Goal: Ask a question: Seek information or help from site administrators or community

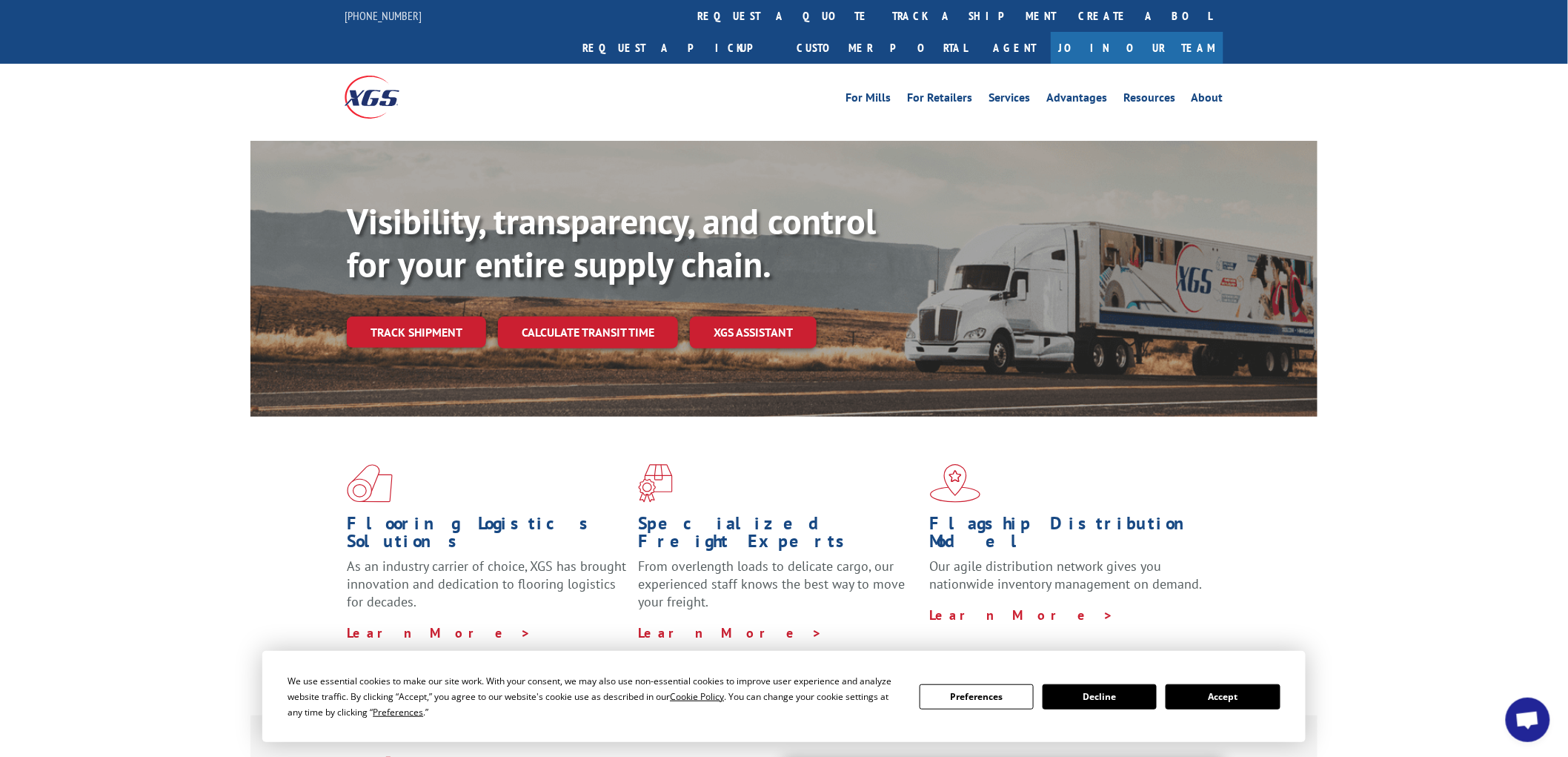
click at [1234, 697] on button "Accept" at bounding box center [1223, 697] width 114 height 26
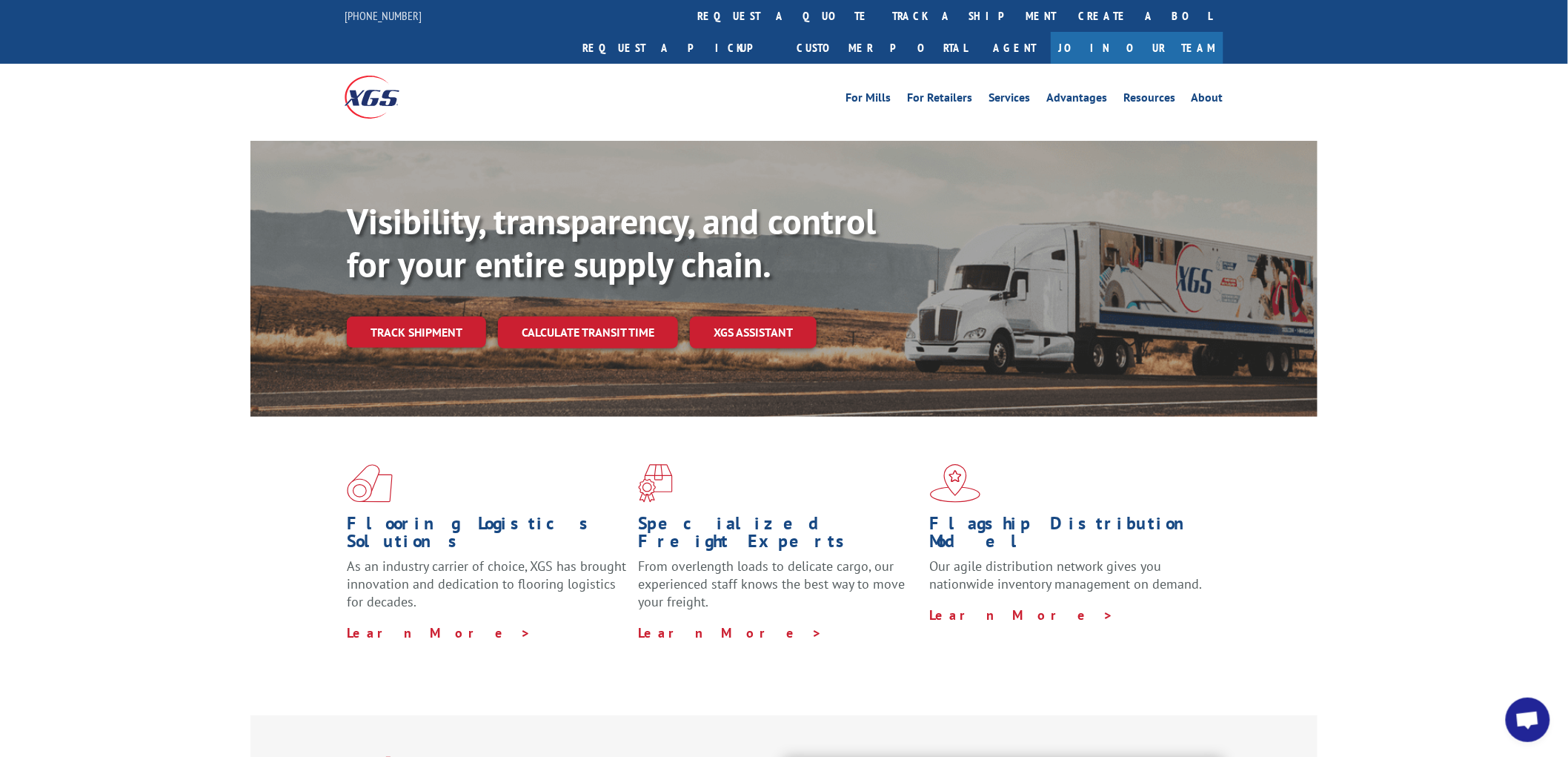
click at [1541, 713] on span "Open chat" at bounding box center [1528, 720] width 45 height 45
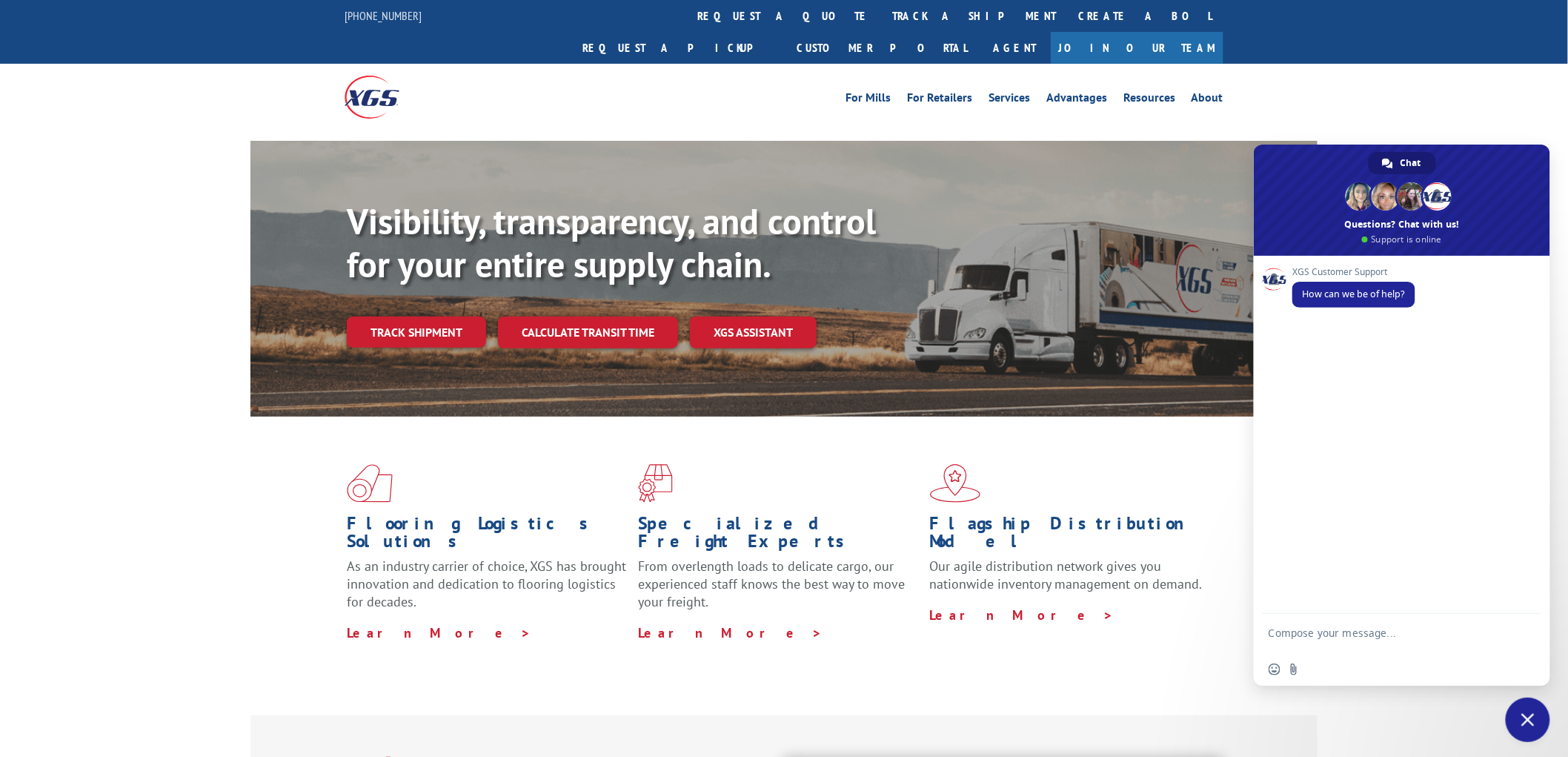
click at [1309, 638] on textarea "Compose your message..." at bounding box center [1386, 640] width 234 height 27
type textarea "accounting"
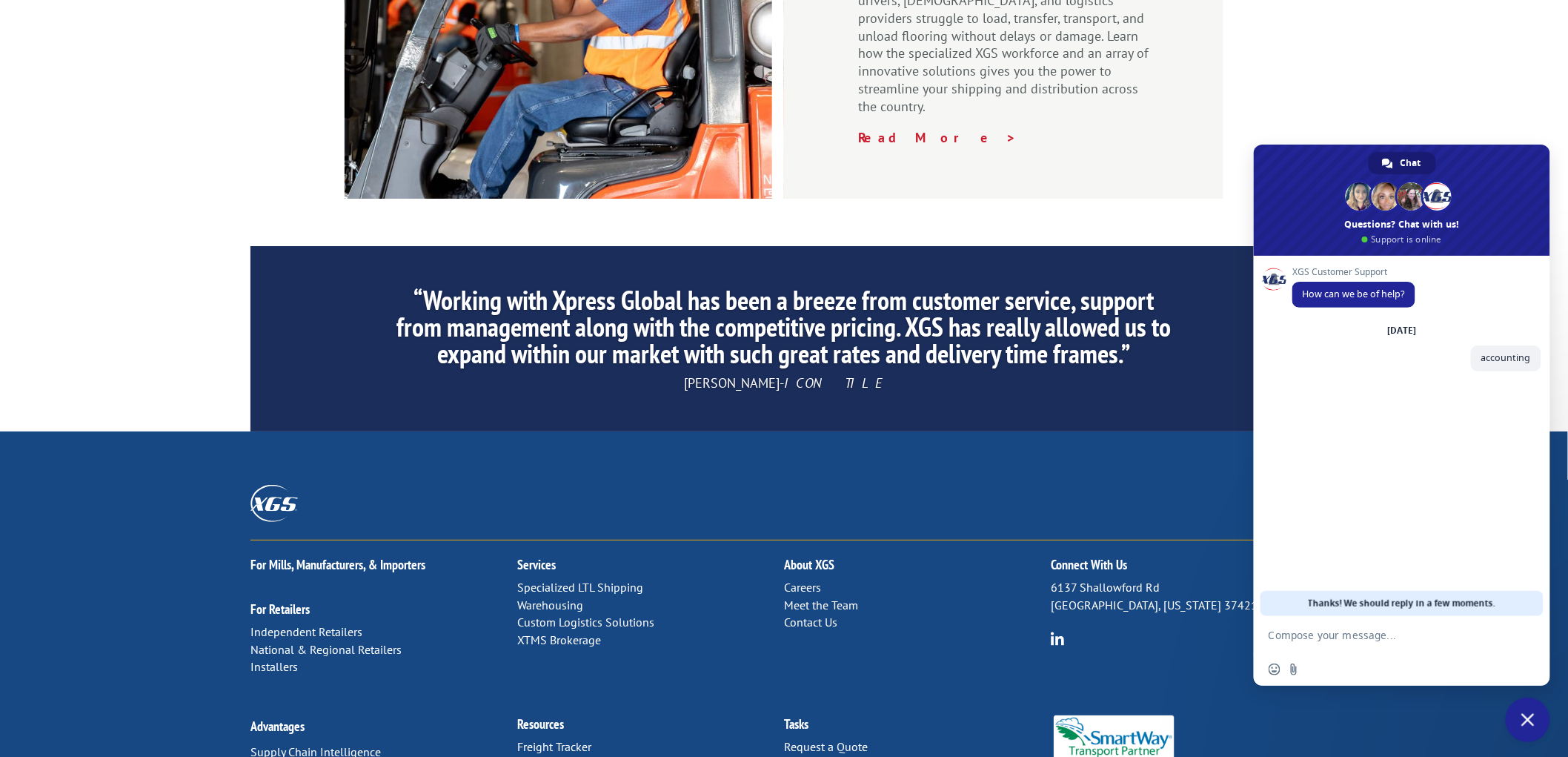
scroll to position [2178, 0]
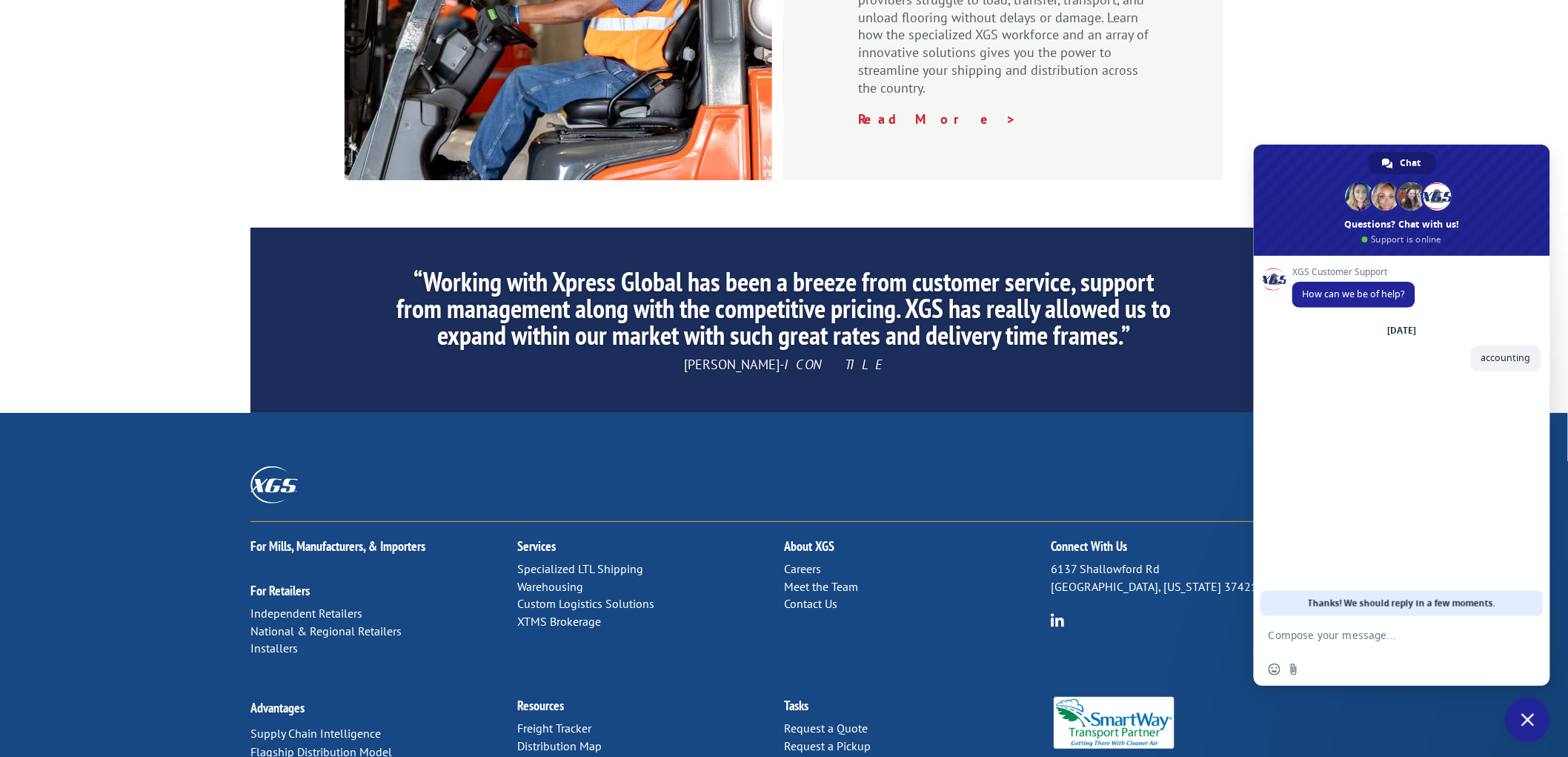
click at [821, 597] on link "Contact Us" at bounding box center [811, 604] width 53 height 15
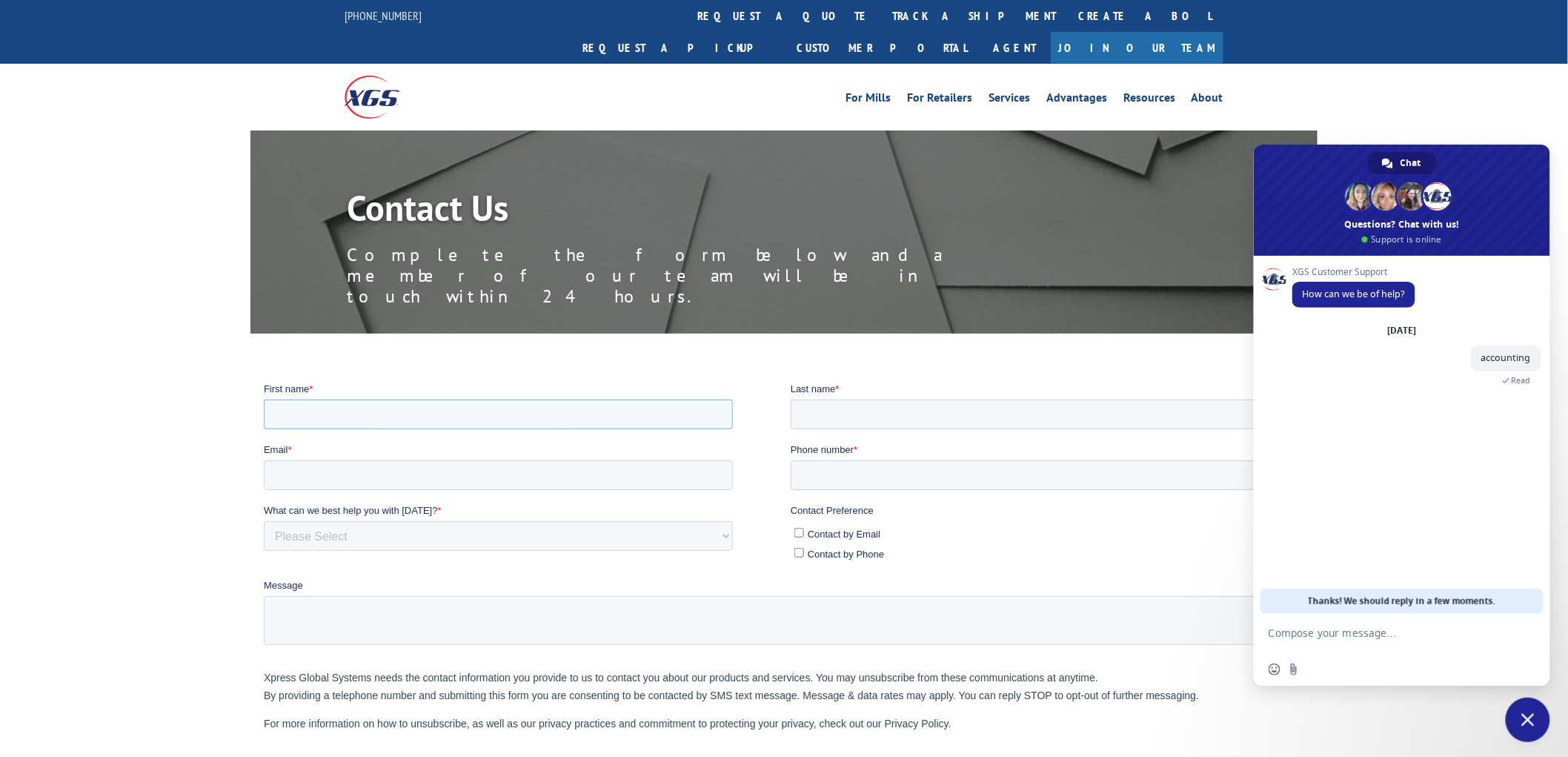
click at [294, 403] on input "First name *" at bounding box center [498, 414] width 469 height 29
type input "Jane"
type input "P"
type input "o"
type input "invoice@goces.net"
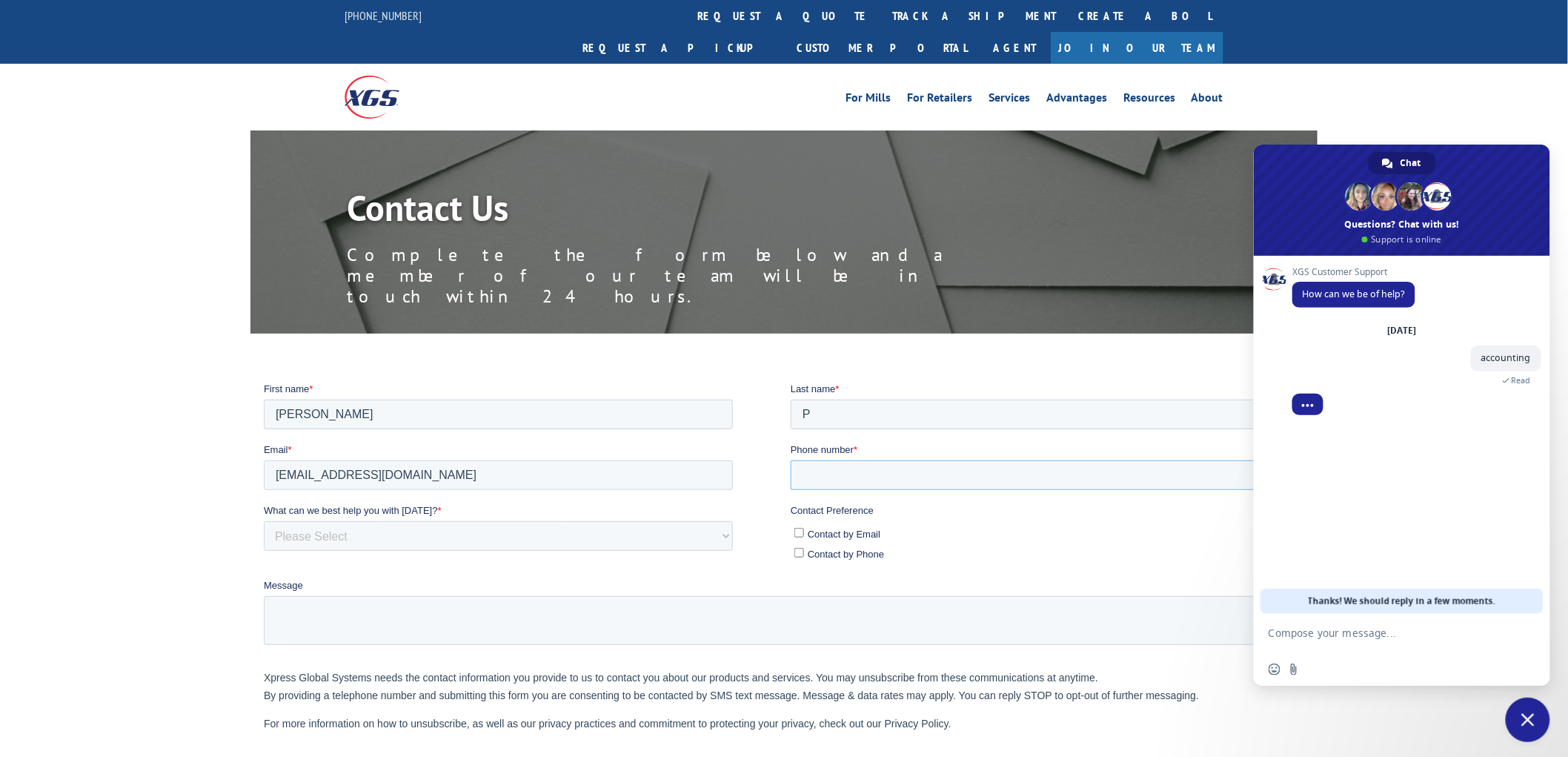
click at [841, 477] on input "Phone number *" at bounding box center [1050, 474] width 521 height 29
type input "847"
type textarea "+"
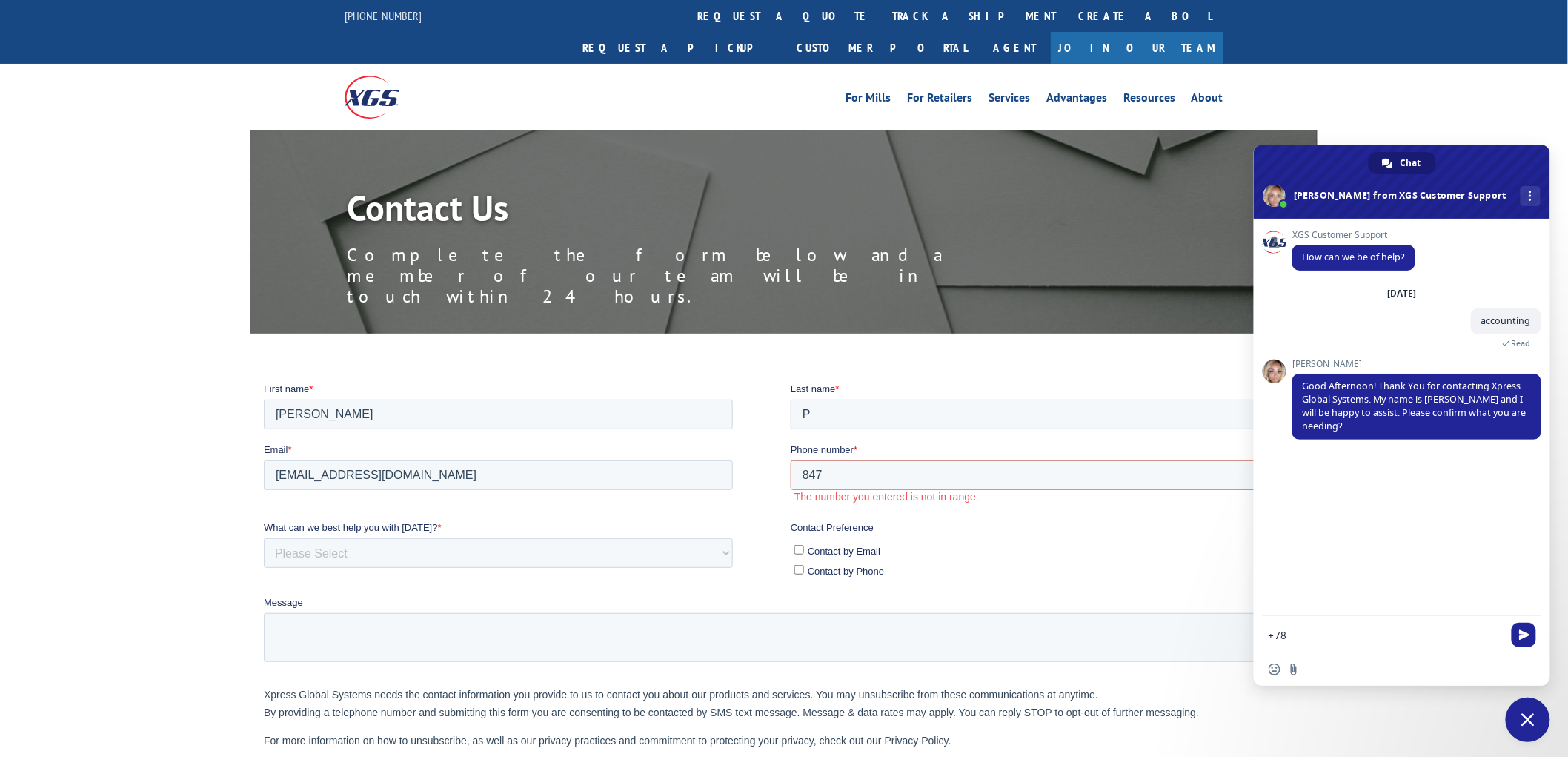
drag, startPoint x: 1589, startPoint y: 1007, endPoint x: 1235, endPoint y: 709, distance: 462.7
drag, startPoint x: 1570, startPoint y: 1020, endPoint x: 1227, endPoint y: 708, distance: 463.7
type textarea "Hi Ashlee"
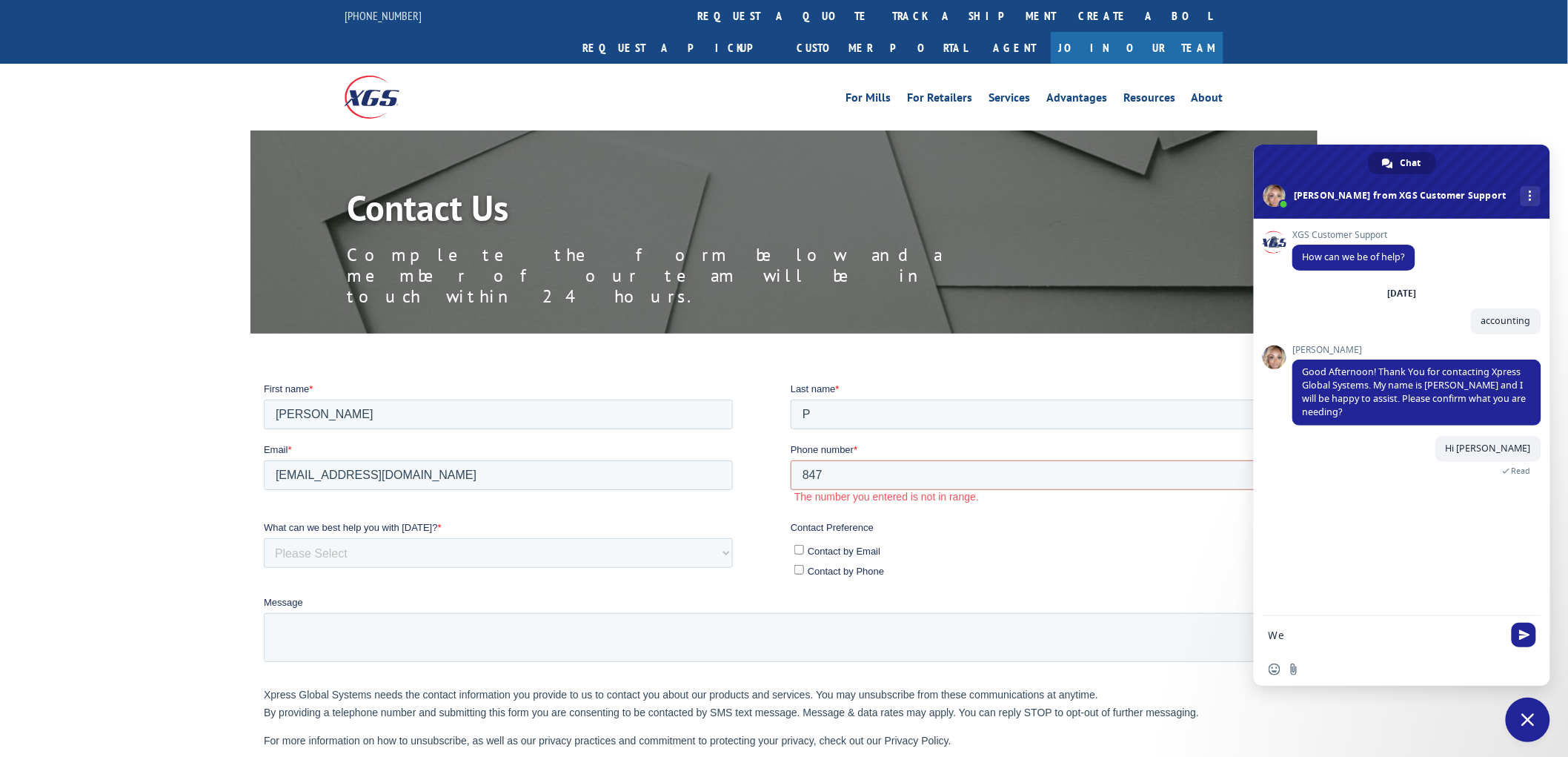
type textarea "W"
type textarea "I'm from CES Development Inc carrier. We did a couple loads for your comapny an…"
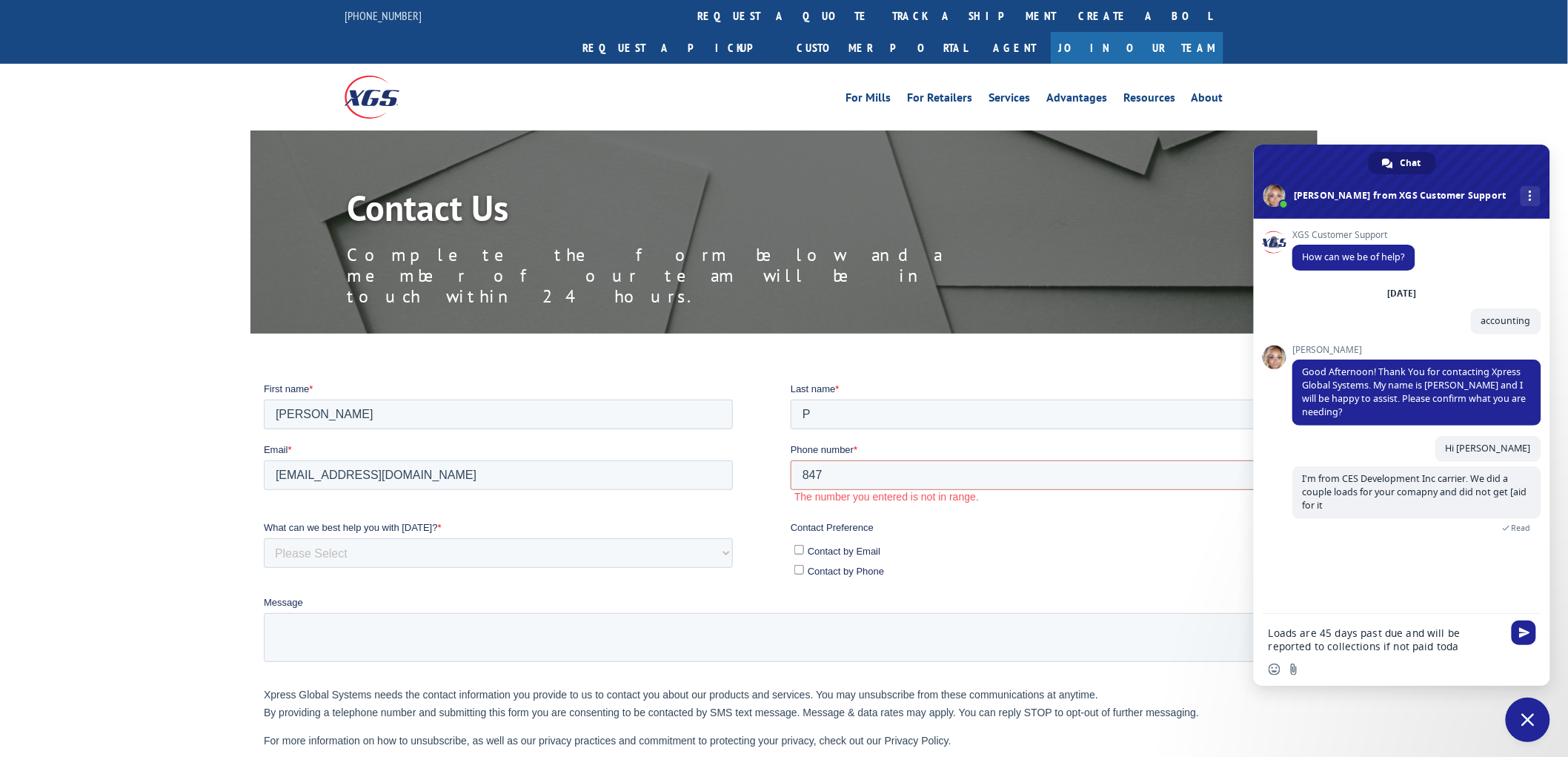
type textarea "Loads are 45 days past due and will be reported to collections if not paid today"
type textarea "i need a payment aupdate"
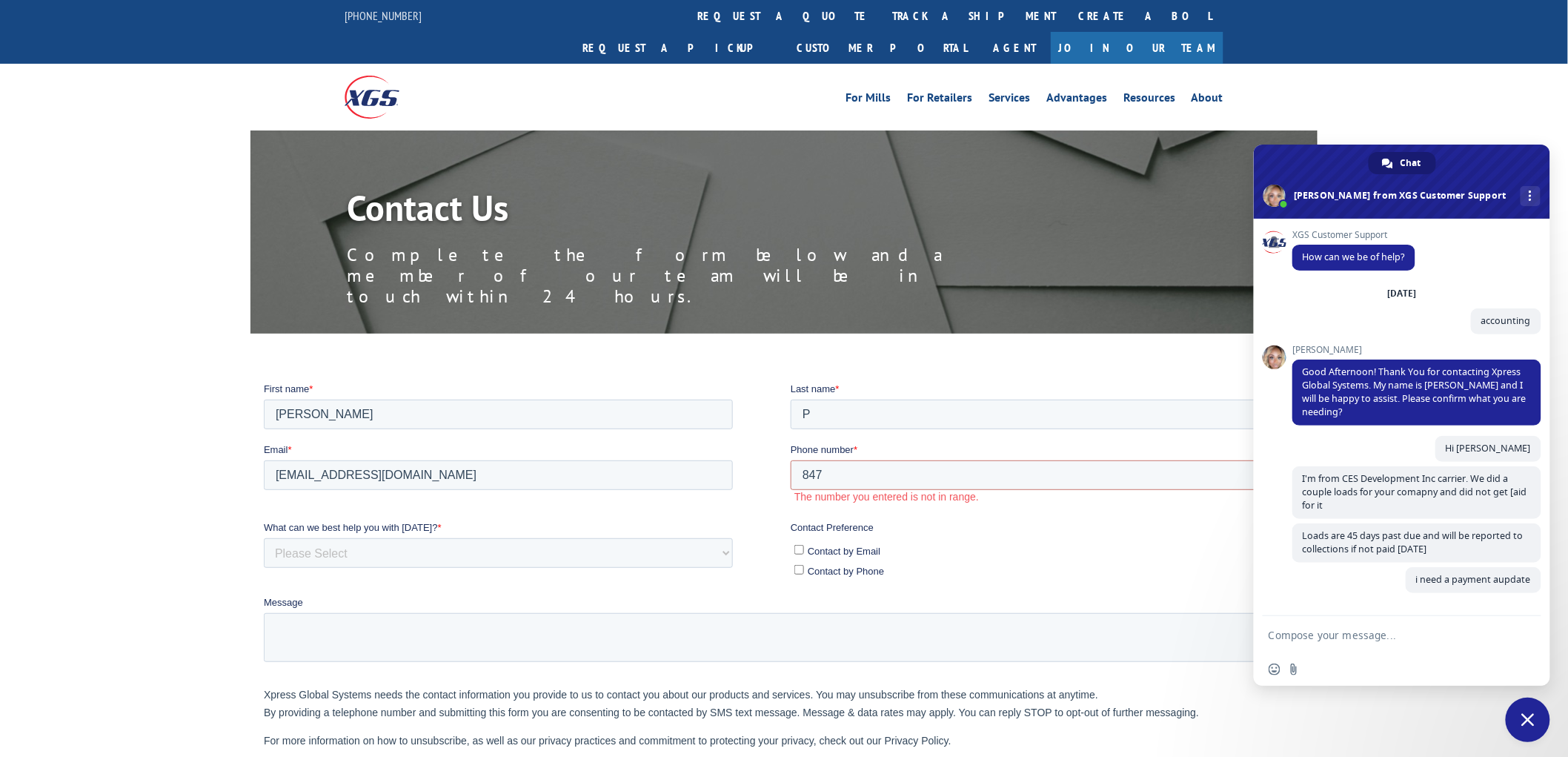
scroll to position [4, 0]
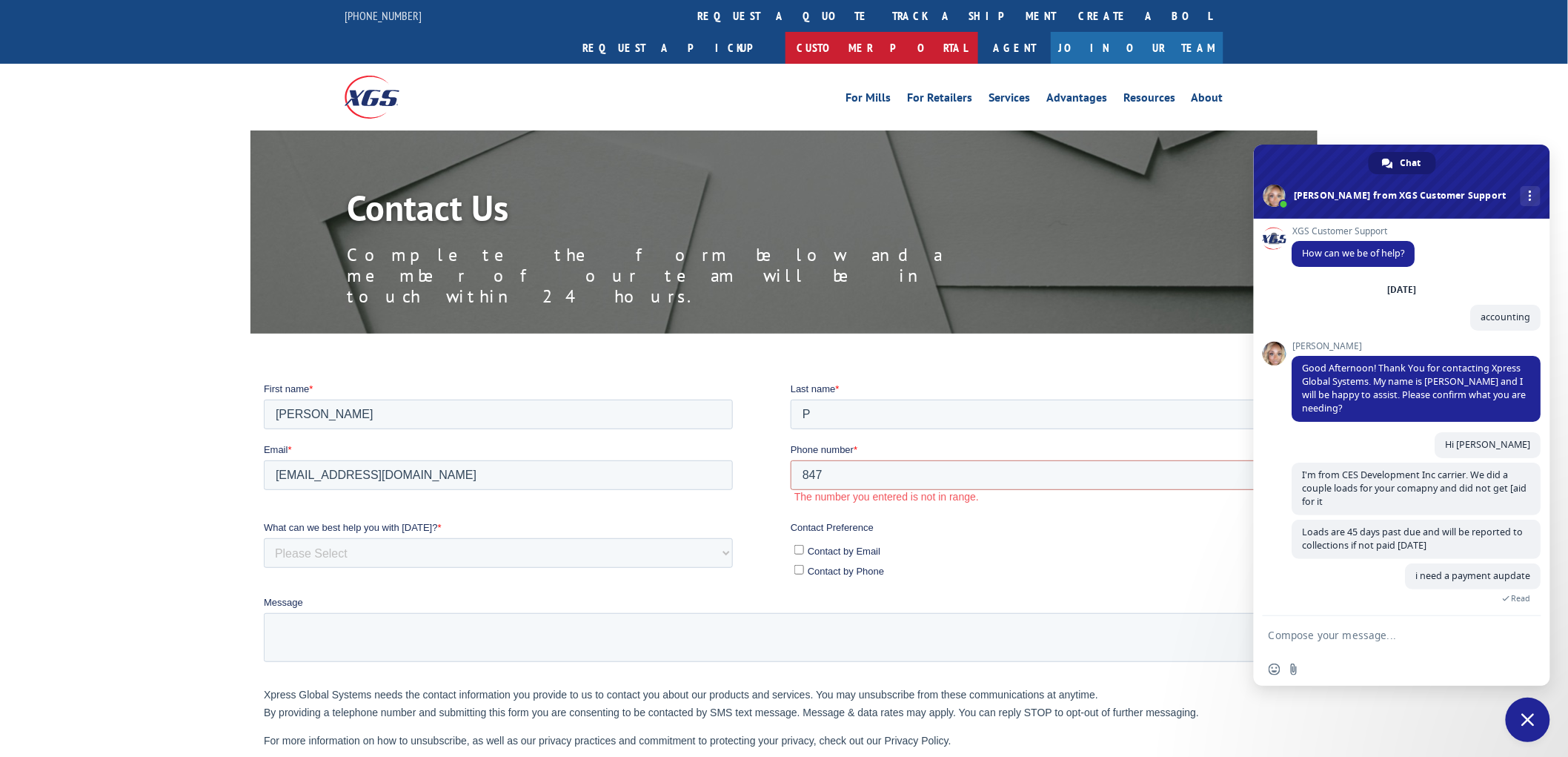
click at [978, 32] on link "Customer Portal" at bounding box center [882, 48] width 192 height 32
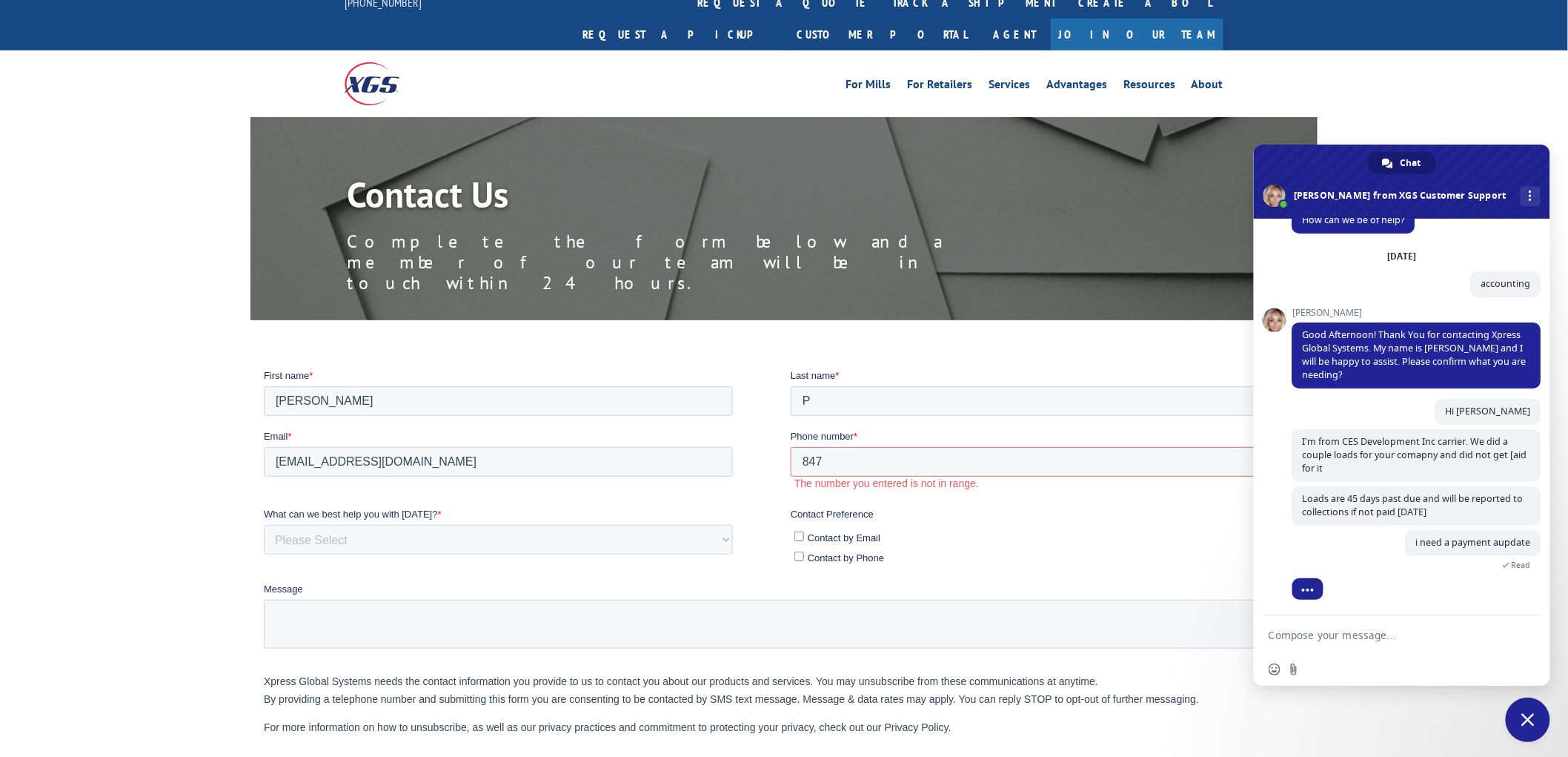
scroll to position [0, 0]
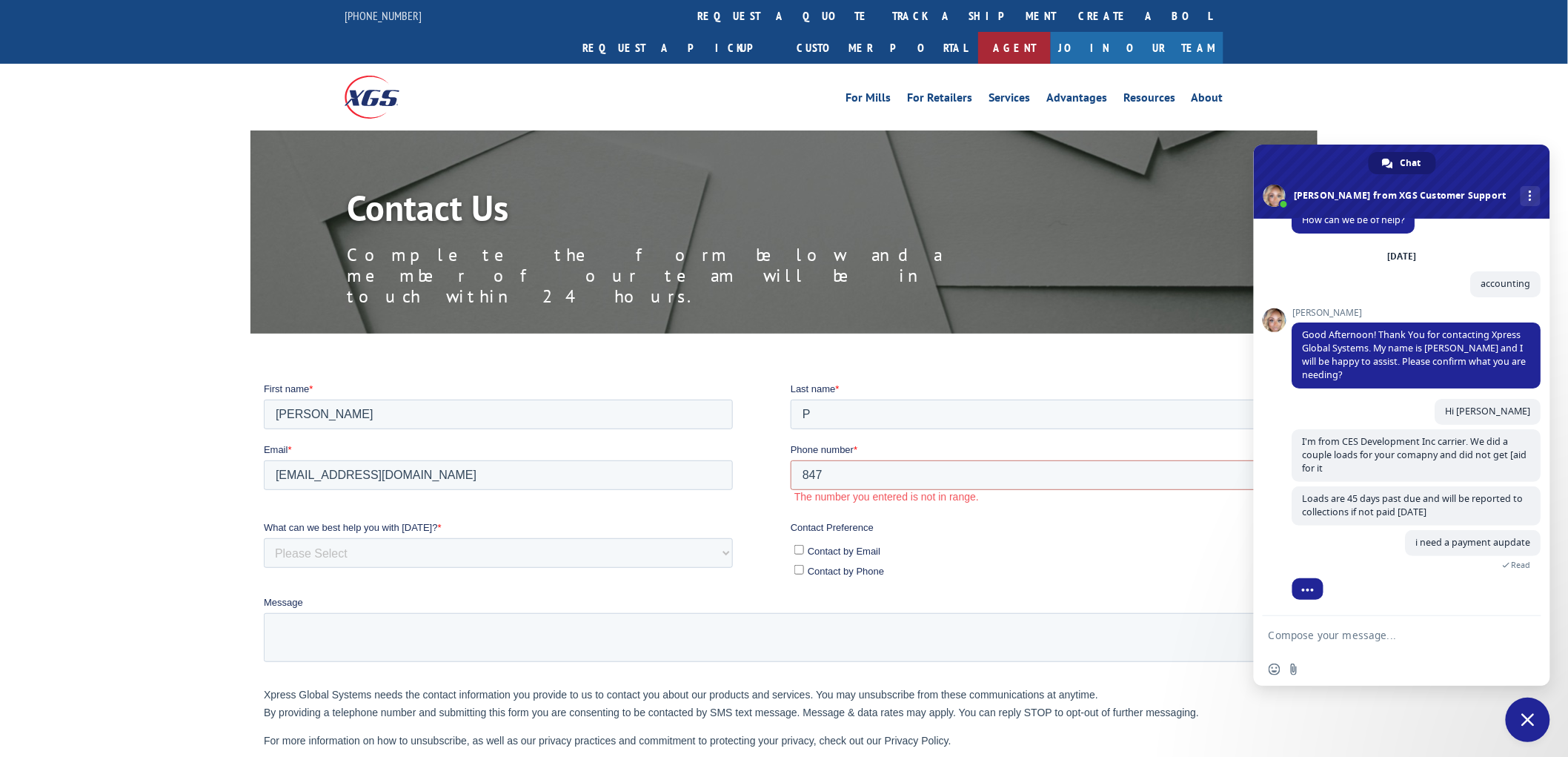
click at [1051, 32] on link "Agent" at bounding box center [1014, 48] width 73 height 32
click at [1315, 649] on form at bounding box center [1386, 637] width 234 height 40
click at [1315, 635] on textarea "Compose your message..." at bounding box center [1386, 636] width 234 height 13
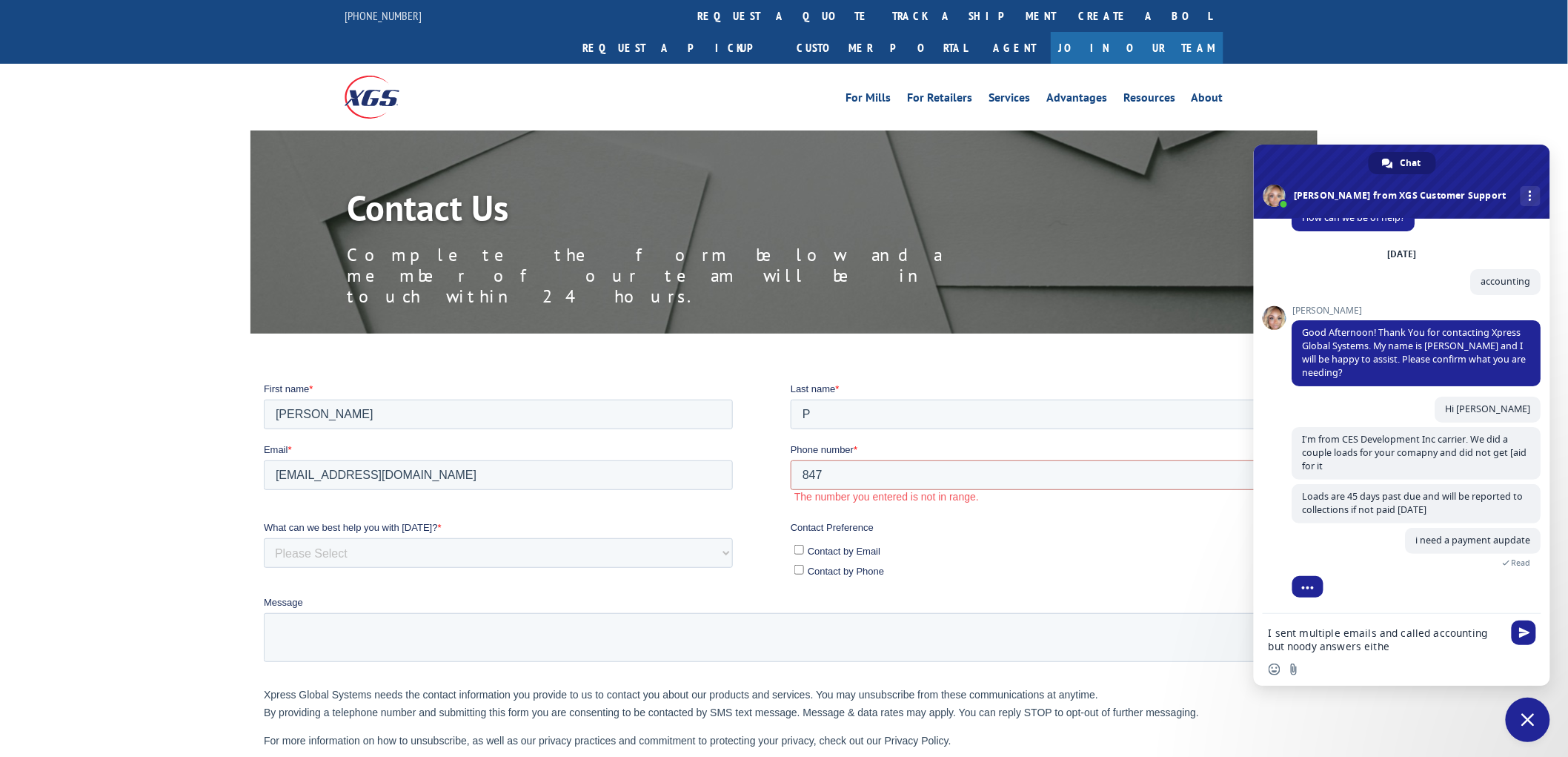
type textarea "I sent multiple emails and called accounting but noody answers either"
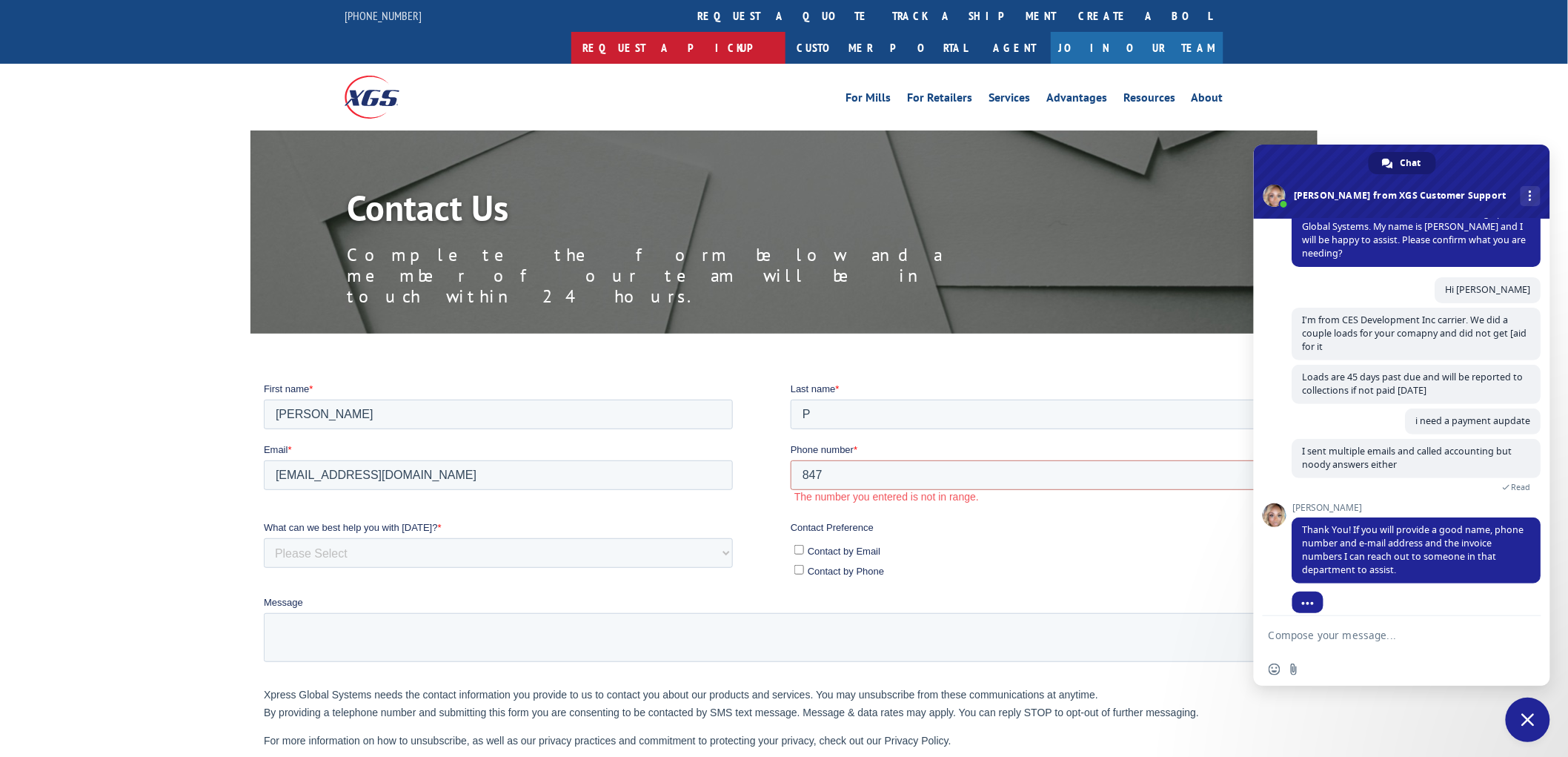
scroll to position [188, 0]
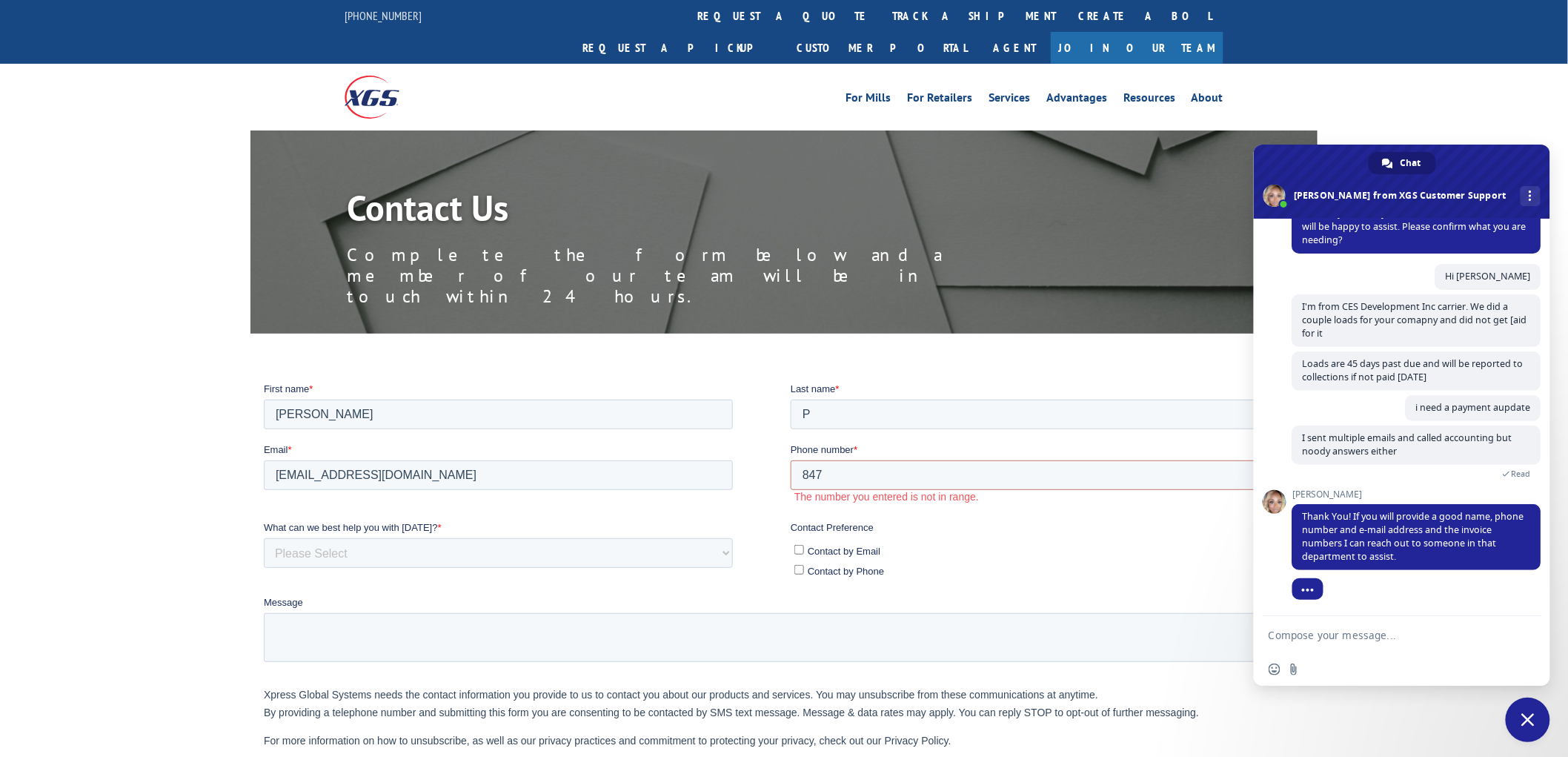
click at [1300, 640] on textarea "Compose your message..." at bounding box center [1386, 636] width 234 height 13
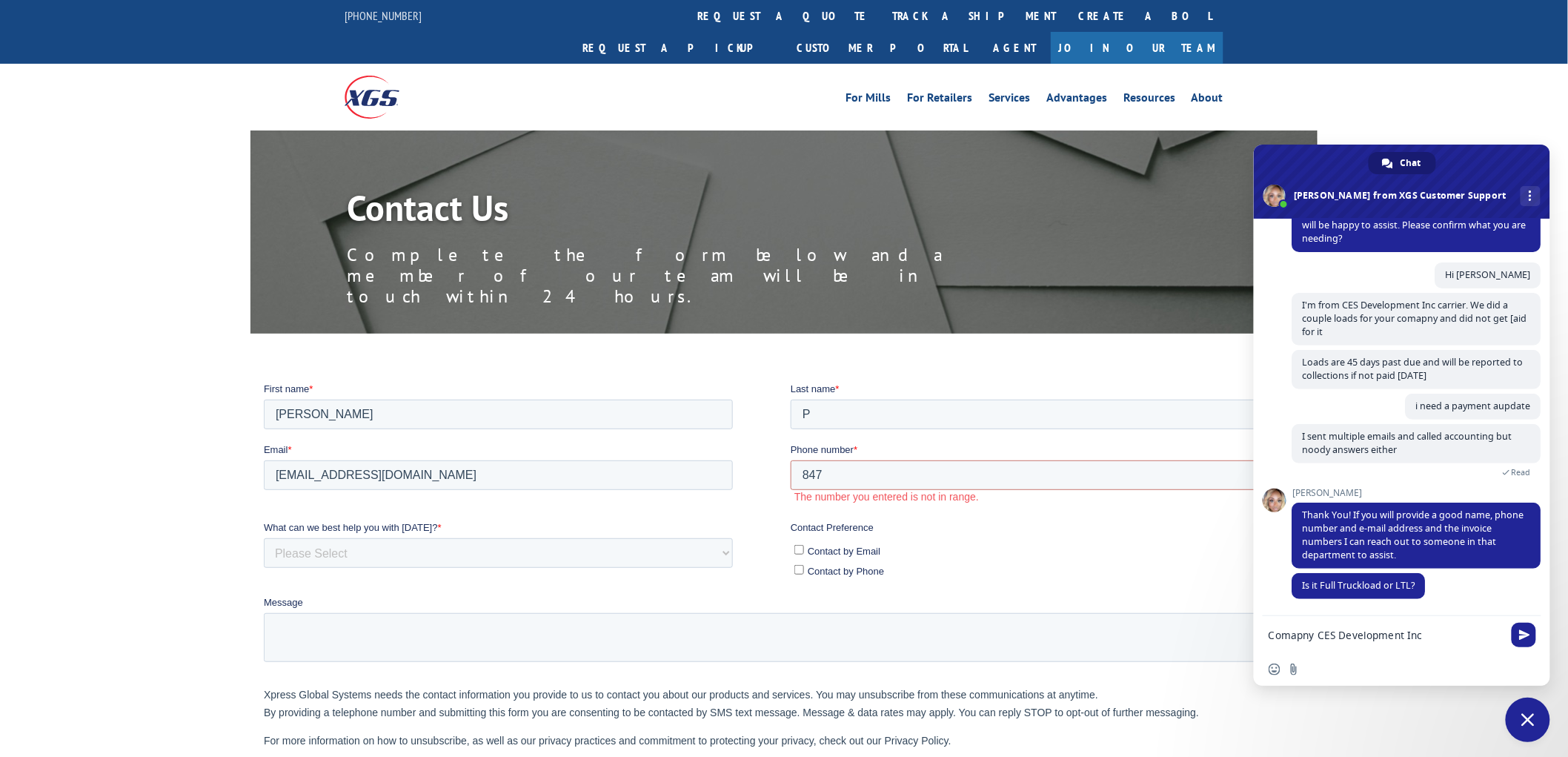
click at [1293, 638] on textarea "Comapny CES Development Inc" at bounding box center [1386, 636] width 234 height 13
click at [1292, 635] on textarea "Coapny CES Development Inc" at bounding box center [1386, 636] width 234 height 13
click at [1453, 635] on textarea "Company CES Development Inc" at bounding box center [1386, 636] width 234 height 13
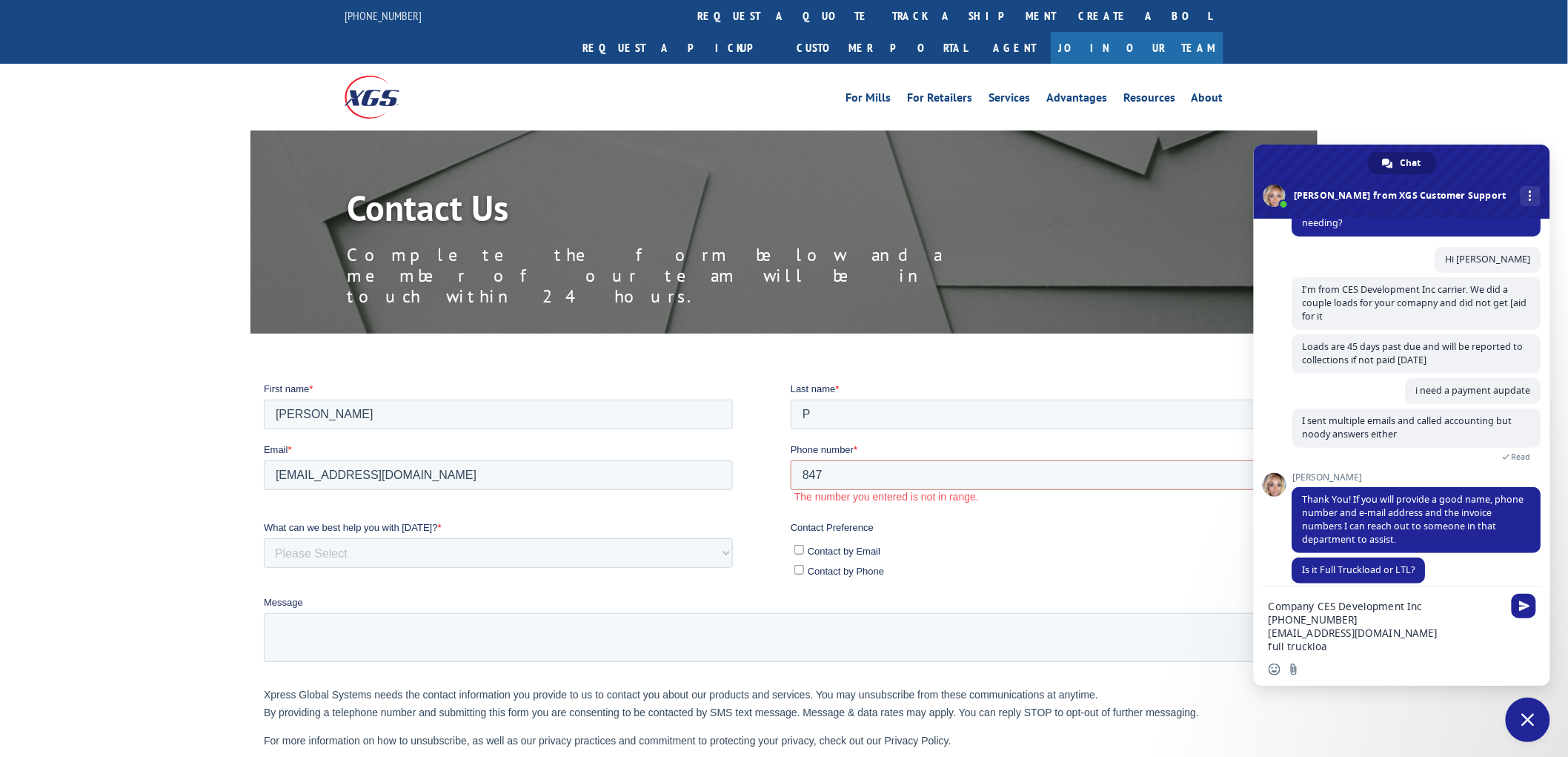
type textarea "Company CES Development Inc 847-979-5985 invoice@goces.net full truckload"
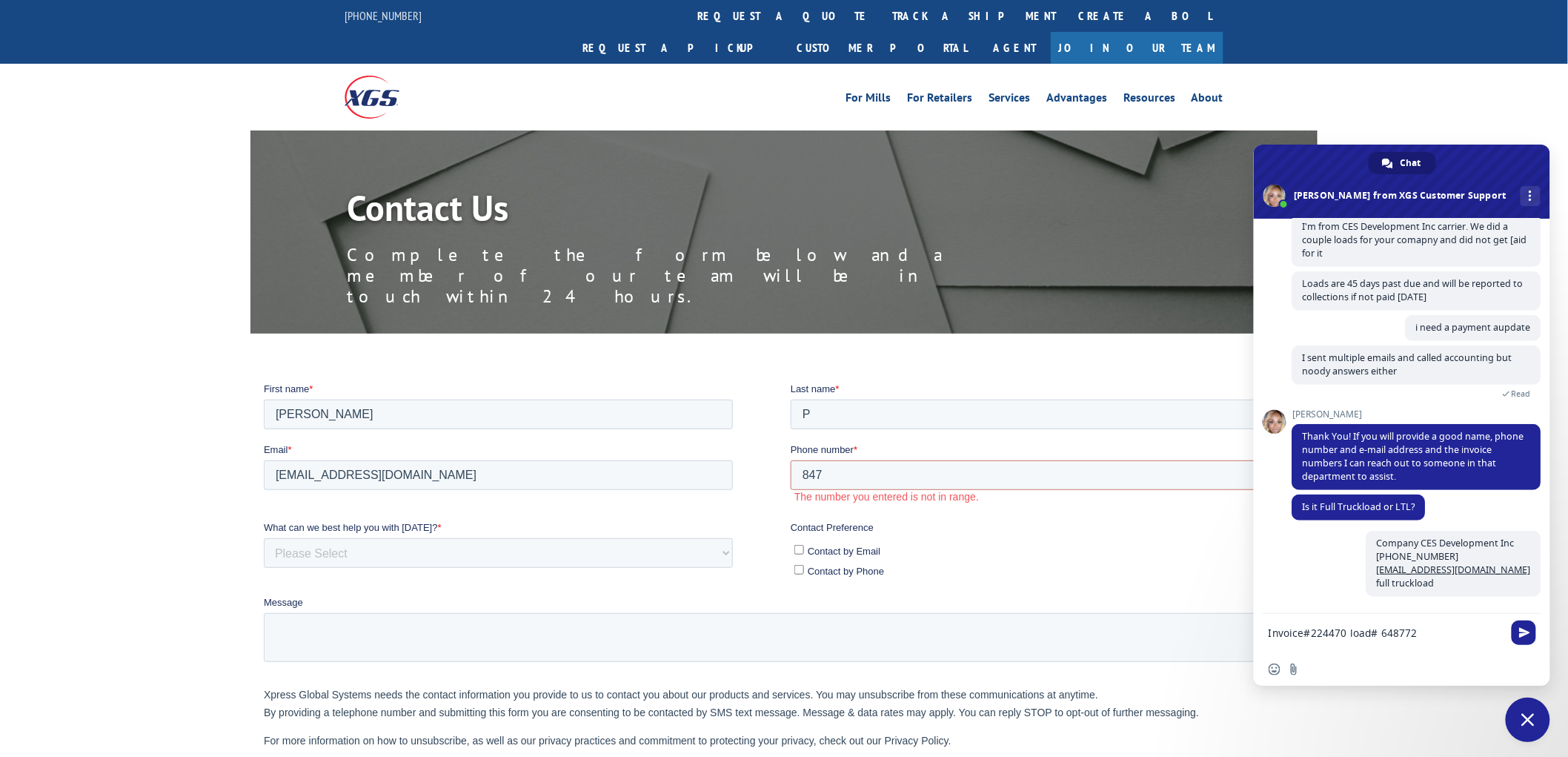
scroll to position [270, 0]
click at [1293, 650] on textarea "Invoice#224470 load# 648772" at bounding box center [1386, 640] width 234 height 27
click at [1429, 632] on textarea "Invoice#224470 load# 648772" at bounding box center [1386, 640] width 234 height 27
click at [1390, 644] on textarea "Invoice#224470 load# 648772 Invoice# 224910 load#" at bounding box center [1386, 640] width 234 height 27
click at [1407, 644] on textarea "Invoice#224470 load# 648772 Invoice# 224910 load#" at bounding box center [1386, 640] width 234 height 27
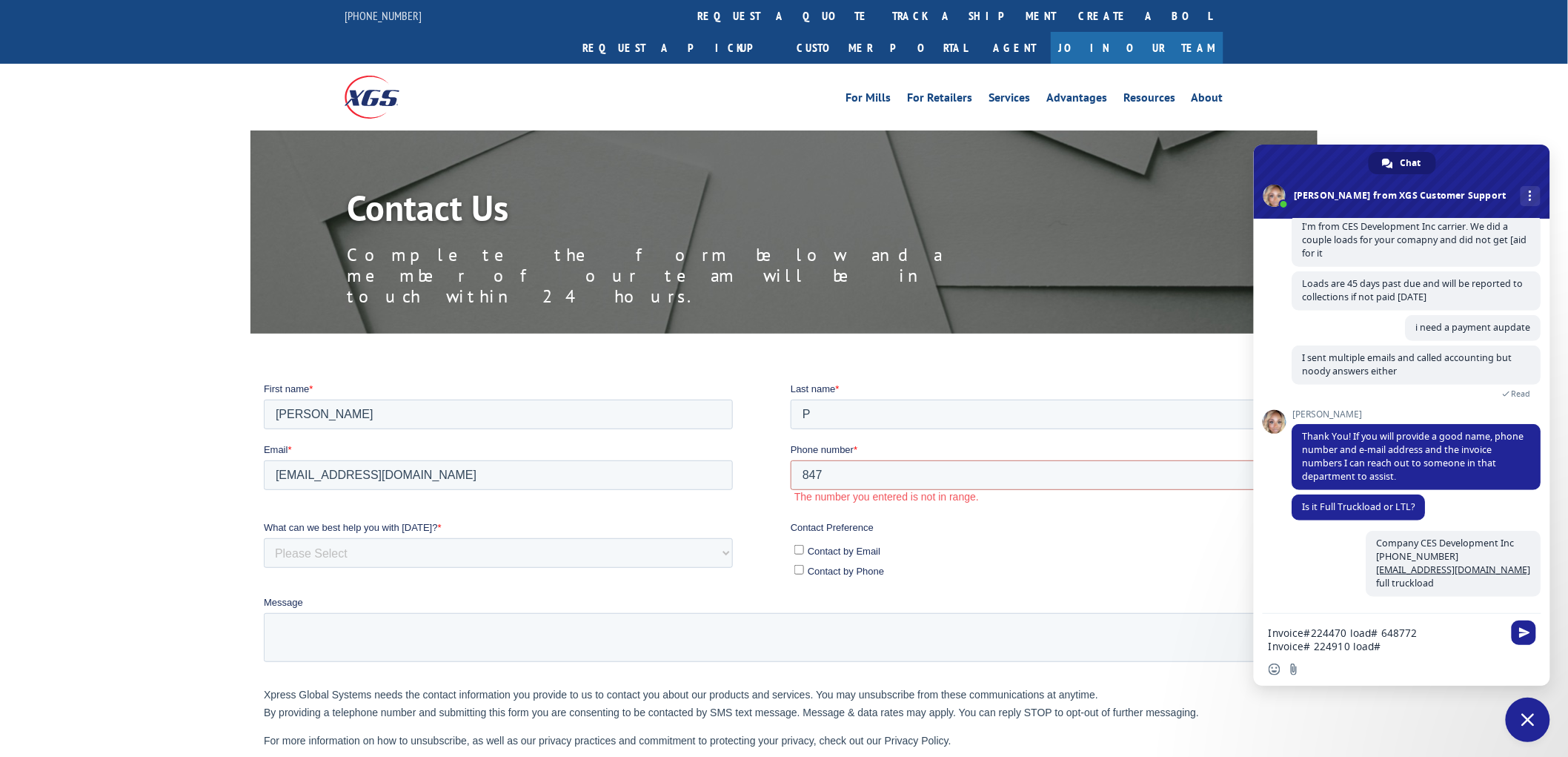
paste textarea "70036855"
click at [1404, 648] on textarea "Invoice#224470 load# 648772 Invoice# 224910 load#" at bounding box center [1386, 640] width 234 height 27
paste textarea "70036855"
type textarea "Invoice#224470 load# 648772 Invoice# 224910 load#70036855"
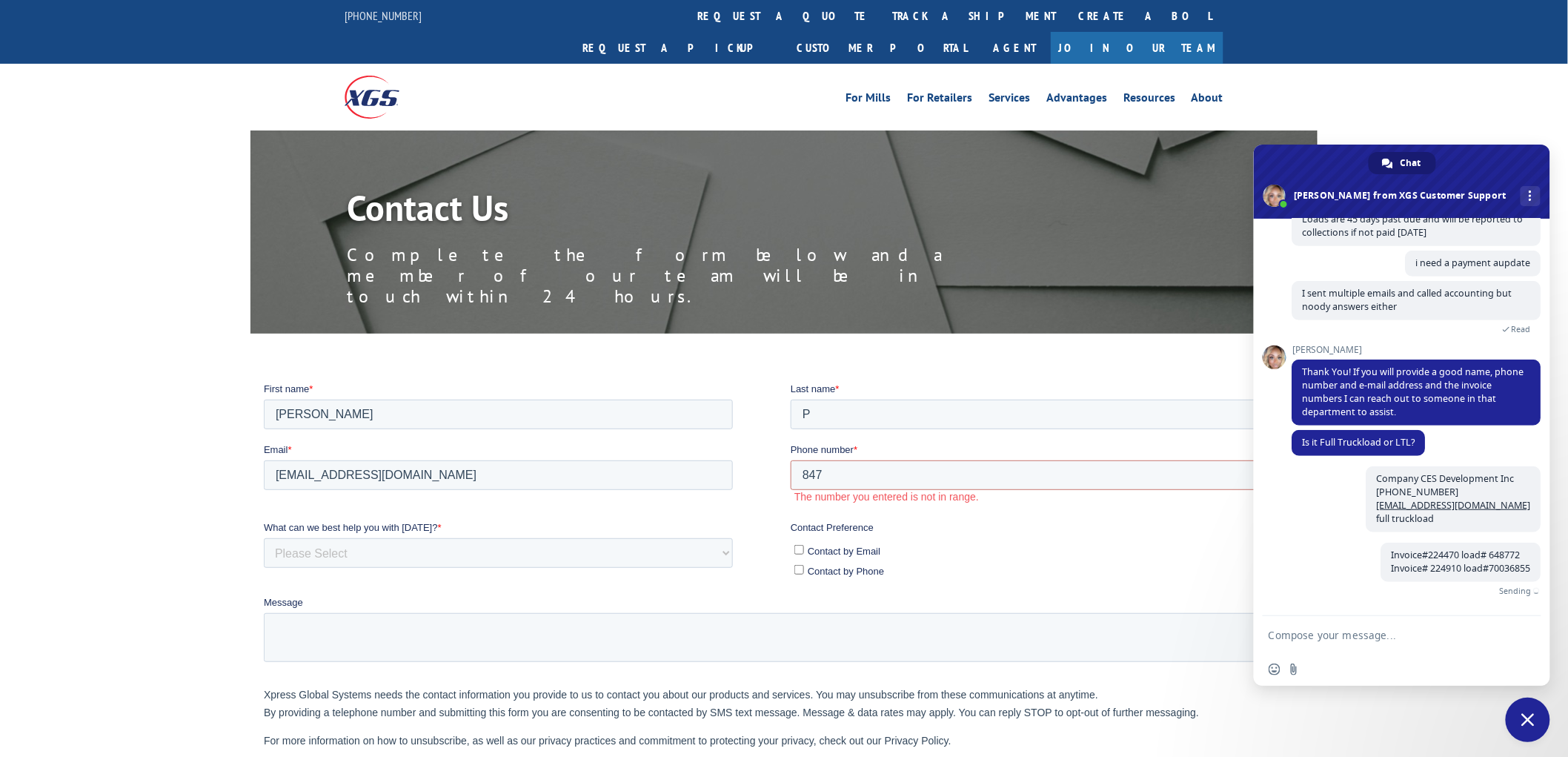
scroll to position [315, 0]
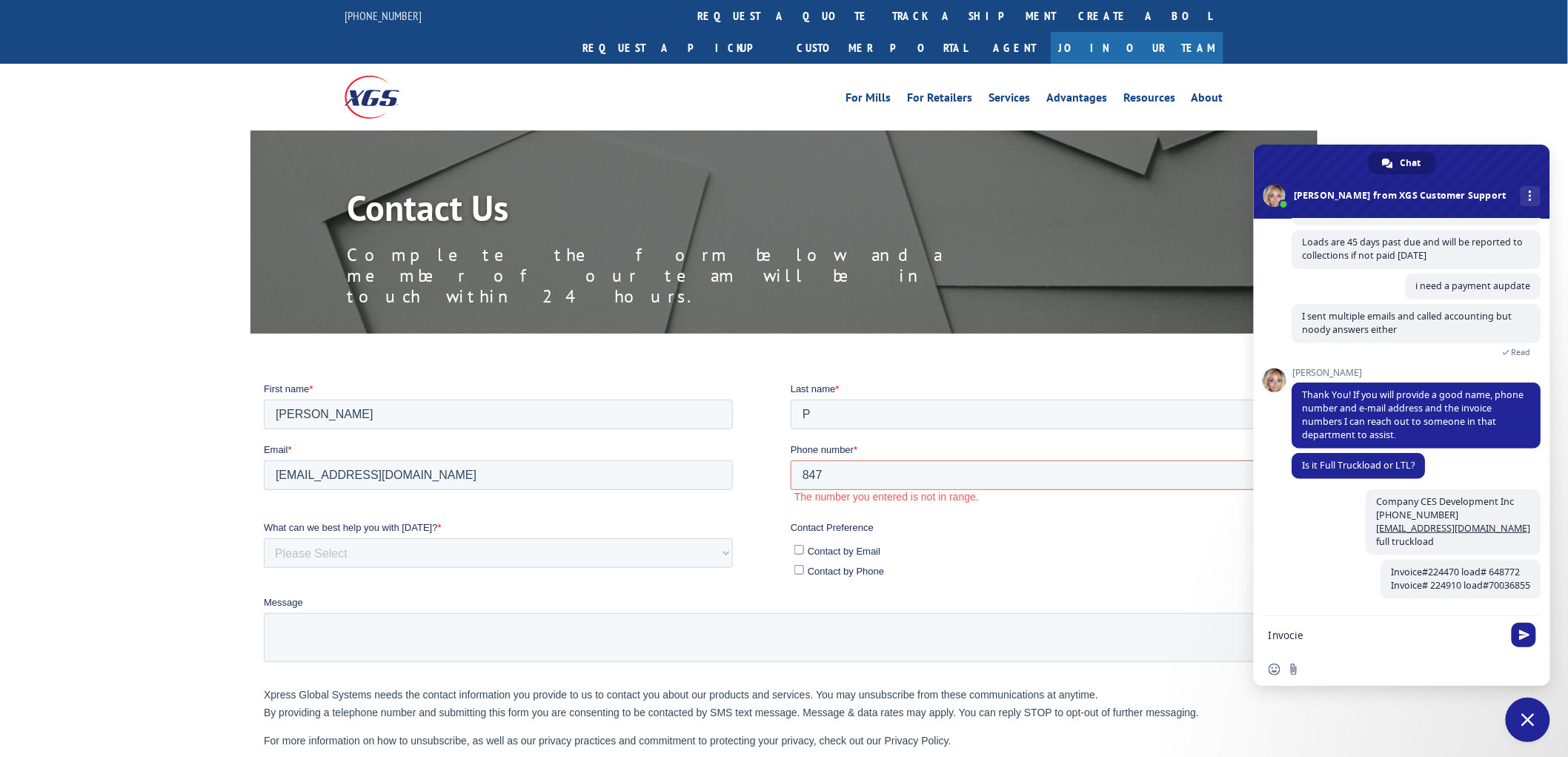
click at [1309, 631] on textarea "Invocie" at bounding box center [1386, 636] width 234 height 13
click at [1418, 638] on textarea "Invocie# 225347 load#" at bounding box center [1386, 636] width 234 height 13
paste textarea "70037091"
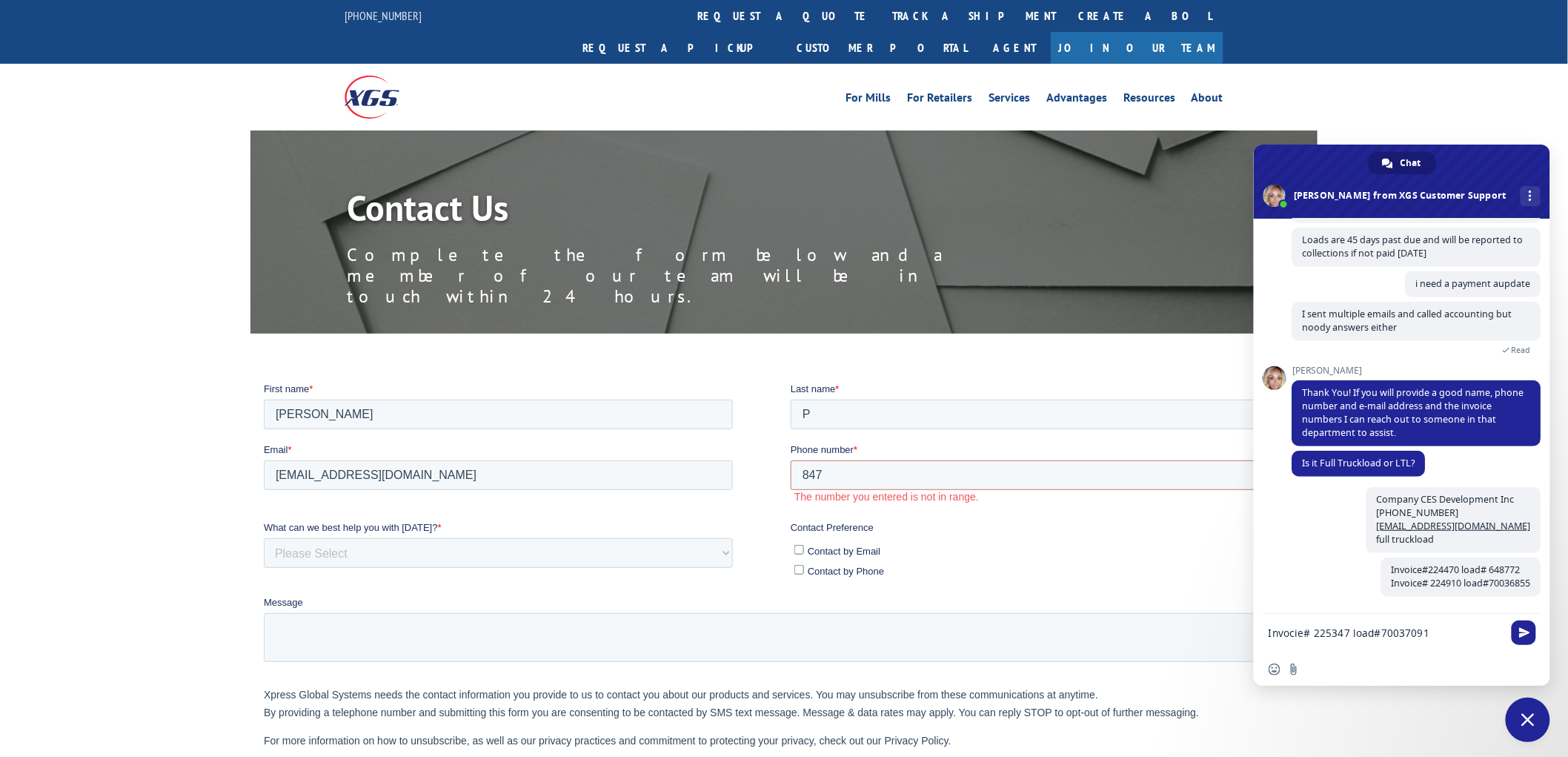
click at [1312, 654] on div "Insert an emoji Send a file" at bounding box center [1402, 670] width 297 height 32
click at [1313, 645] on textarea "Invocie# 225347 load#70037091" at bounding box center [1386, 640] width 234 height 27
click at [1427, 646] on textarea "Invocie# 225347 load#70037091" at bounding box center [1386, 640] width 234 height 27
click at [1401, 648] on textarea "Invocie# 225347 load#70037091 Invoice# 226275 load#" at bounding box center [1386, 640] width 234 height 27
paste textarea "70037364"
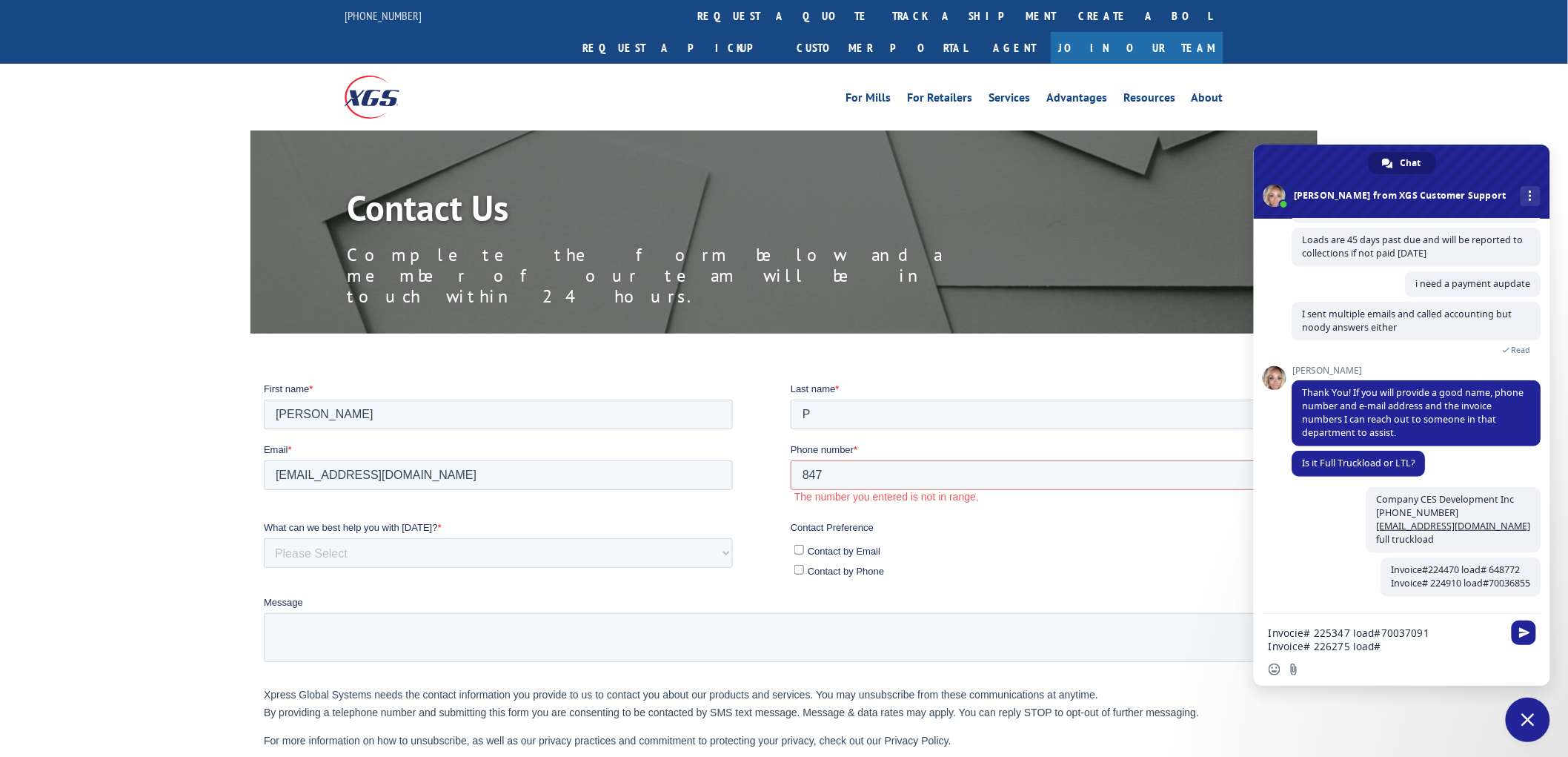
type textarea "Invocie# 225347 load#70037091 Invoice# 226275 load#70037364"
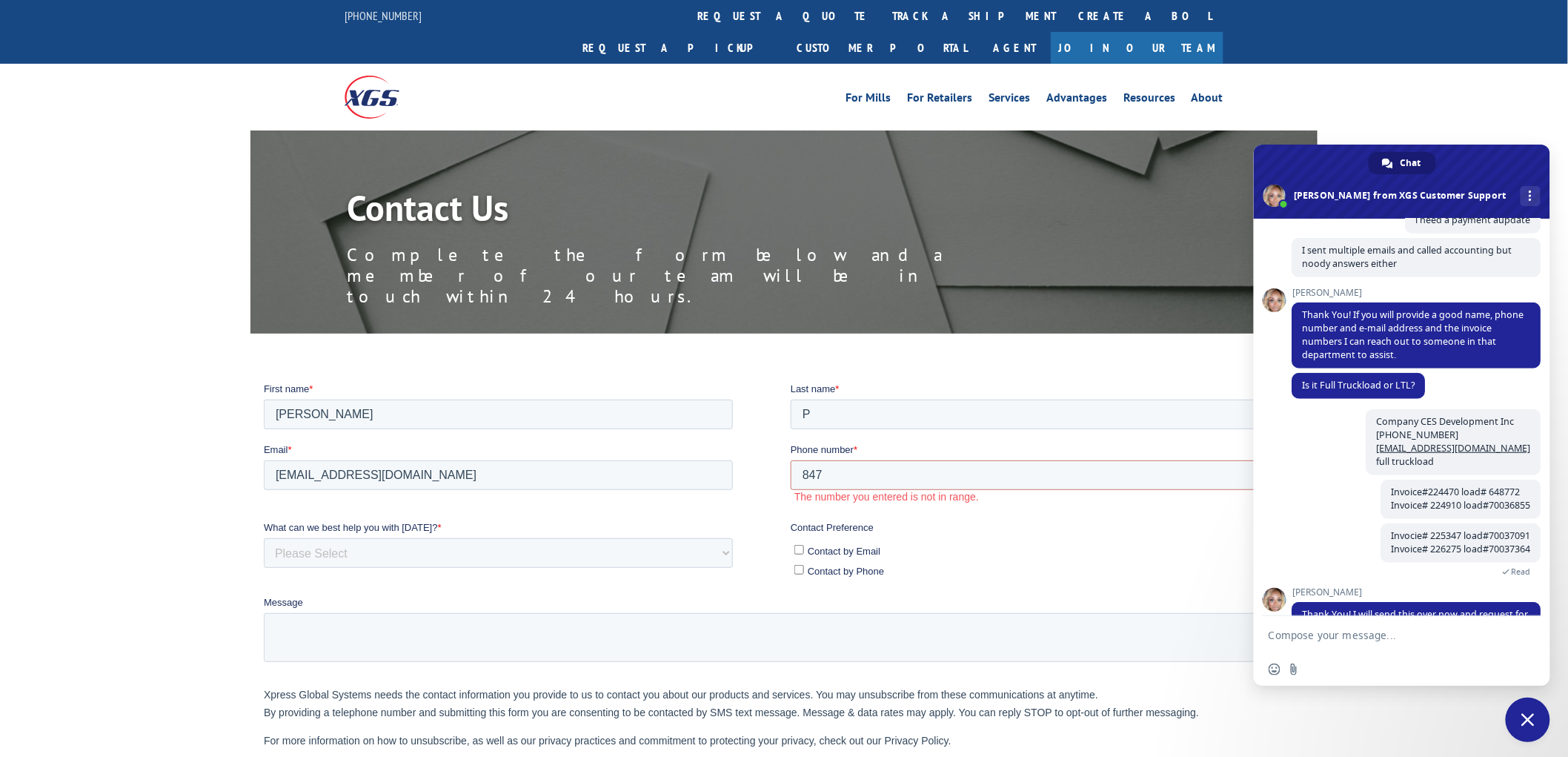
scroll to position [560, 0]
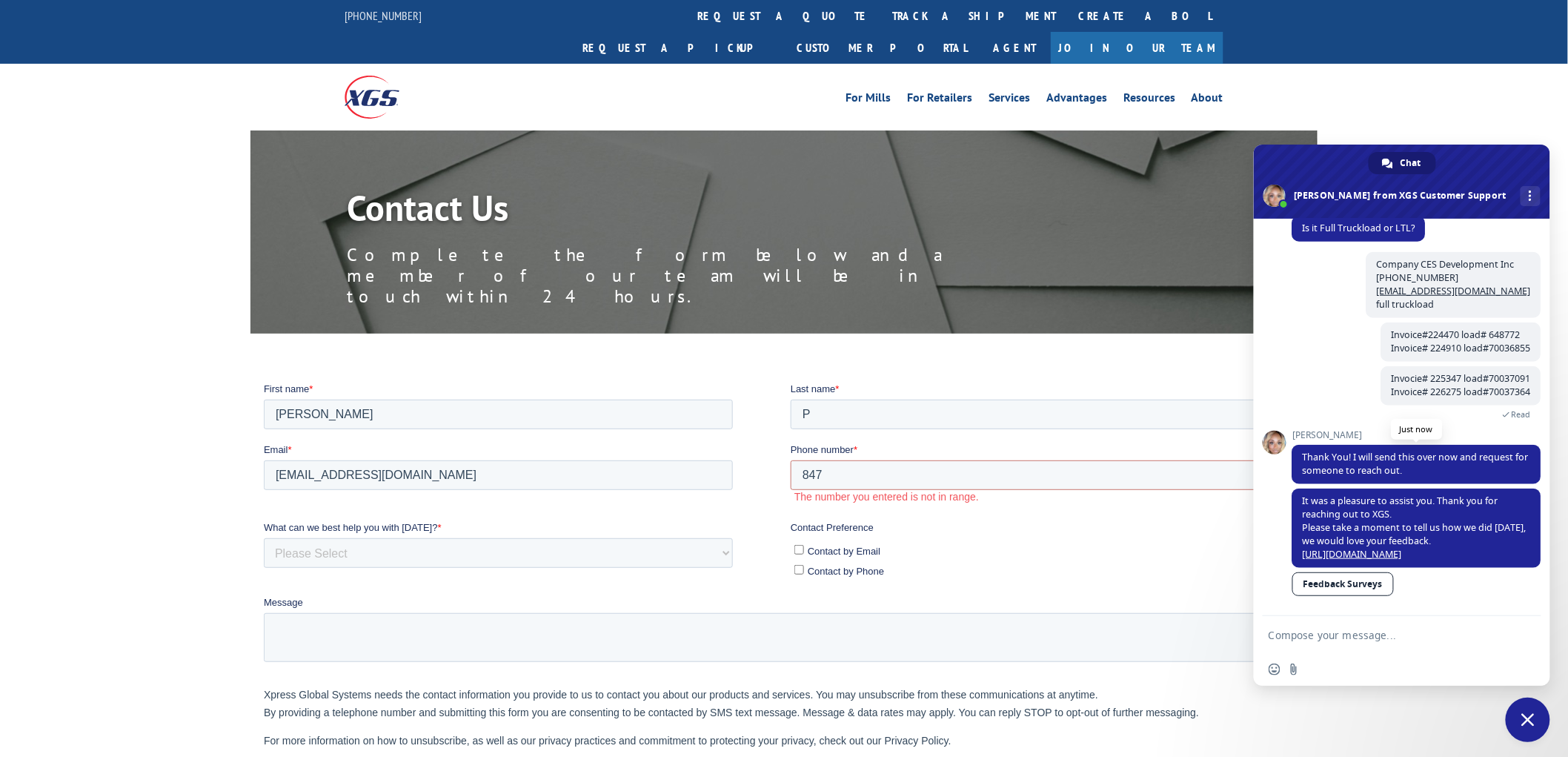
click at [1388, 463] on span "Thank You! I will send this over now and request for someone to reach out." at bounding box center [1417, 464] width 249 height 39
click at [1530, 726] on span "Close chat" at bounding box center [1528, 720] width 13 height 13
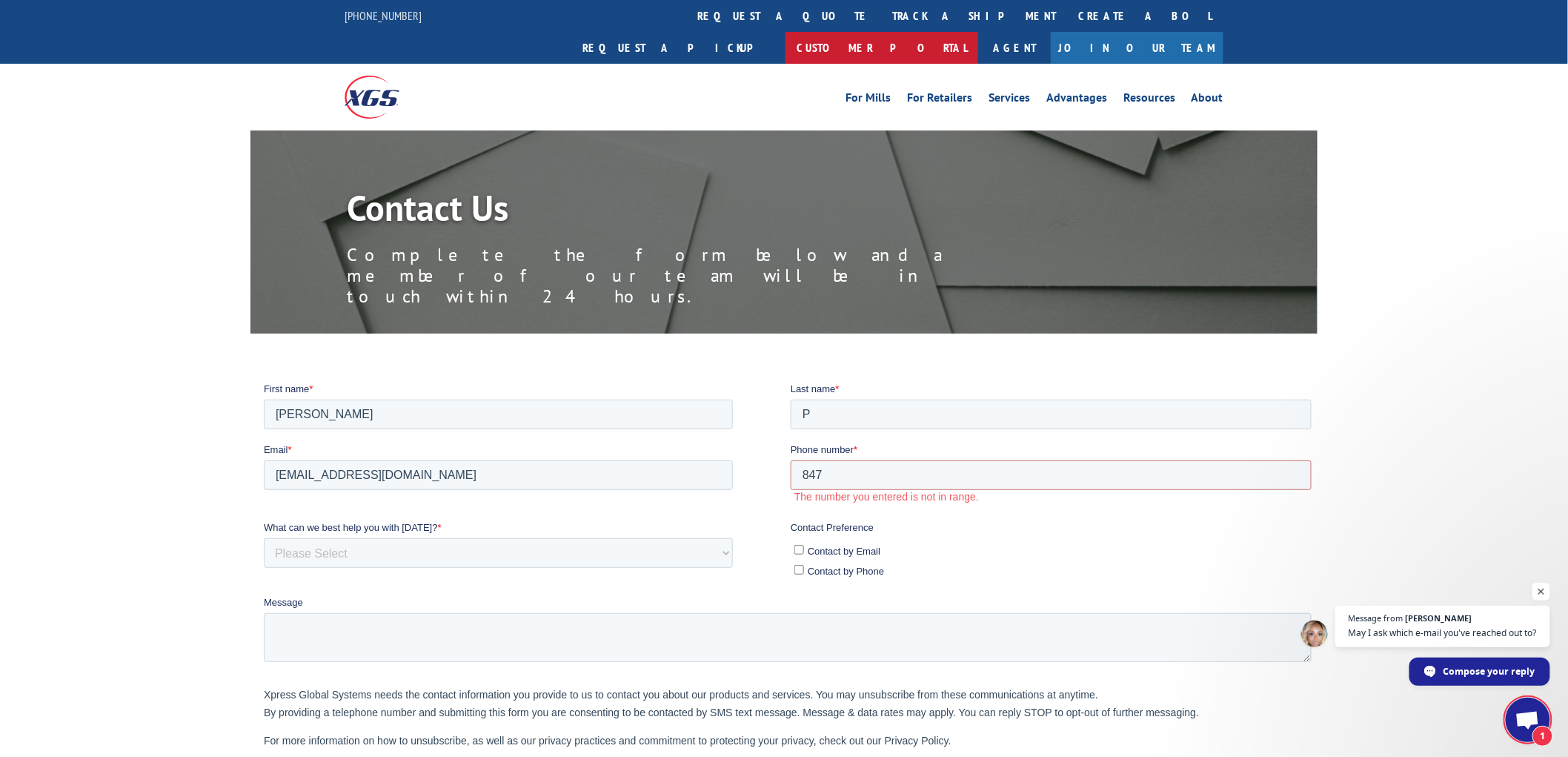
scroll to position [590, 0]
click at [1473, 655] on span "Message from Ashlee May I ask which e-mail you've reached out to? Compose your …" at bounding box center [1443, 646] width 215 height 80
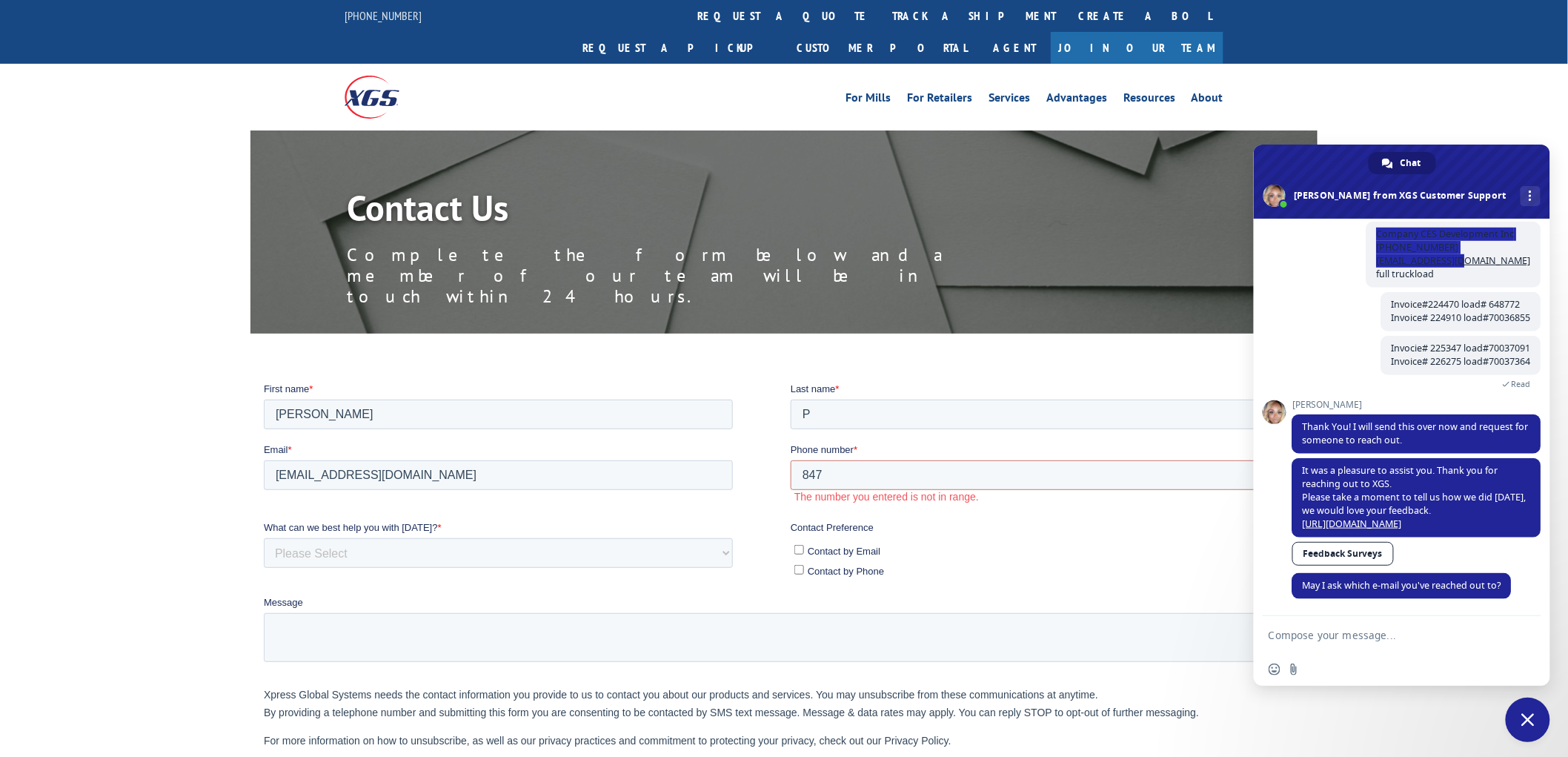
drag, startPoint x: 1485, startPoint y: 233, endPoint x: 1313, endPoint y: 648, distance: 449.2
click at [1370, 239] on div "Company CES Development Inc 847-979-5985 invoice@goces.net full truckload 5 min…" at bounding box center [1417, 257] width 249 height 70
click at [1327, 624] on form at bounding box center [1386, 637] width 234 height 40
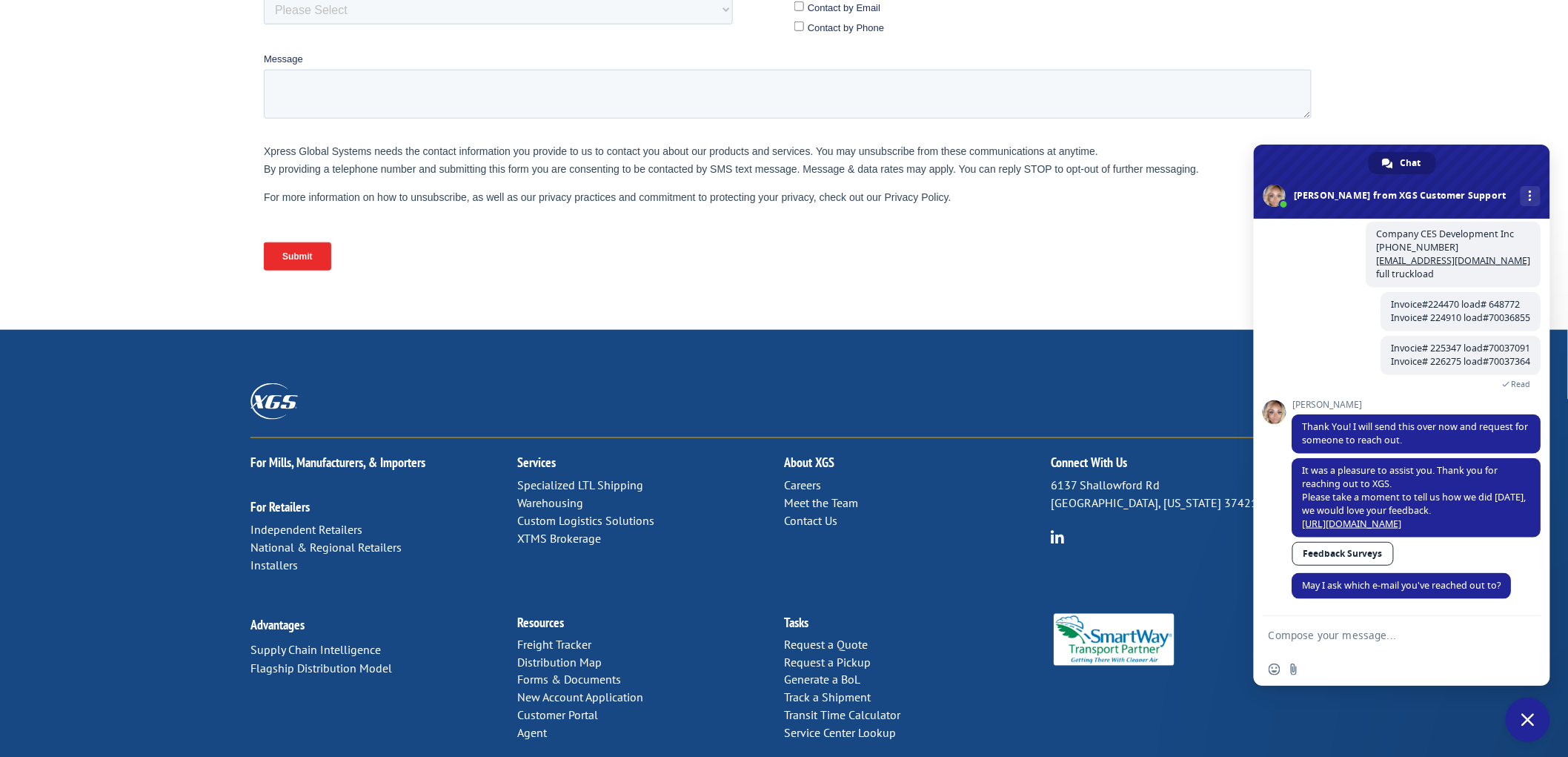
click at [1330, 635] on textarea "Compose your message..." at bounding box center [1386, 636] width 234 height 13
type textarea "i already sent it"
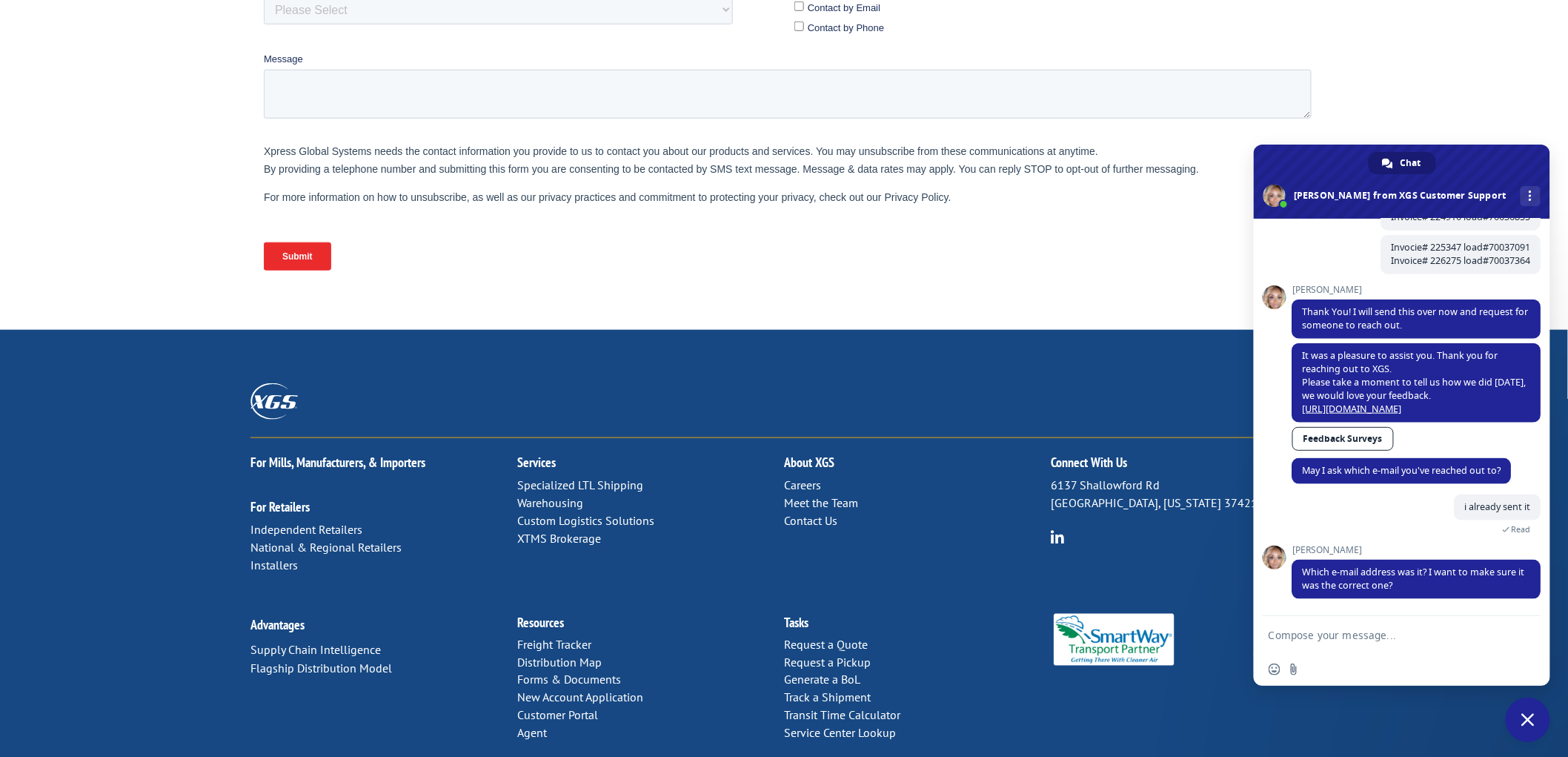
scroll to position [502, 0]
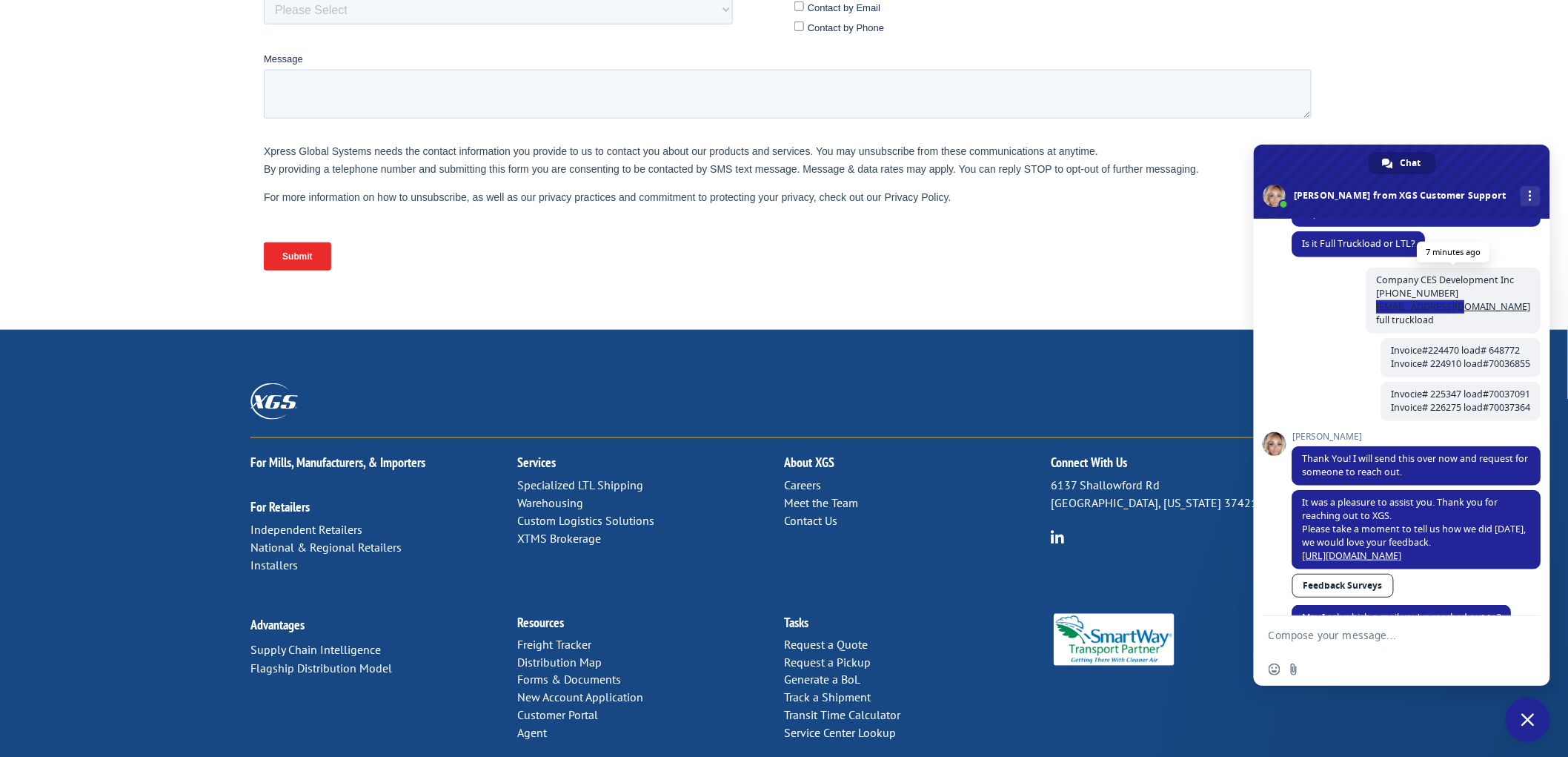
drag, startPoint x: 1486, startPoint y: 323, endPoint x: 1376, endPoint y: 328, distance: 110.1
click at [1376, 328] on span "Company CES Development Inc 847-979-5985 invoice@goces.net full truckload" at bounding box center [1454, 301] width 175 height 66
copy link "invoice@goces.net"
click at [1394, 649] on form at bounding box center [1386, 637] width 234 height 40
click at [1375, 641] on textarea "Compose your message..." at bounding box center [1386, 636] width 234 height 13
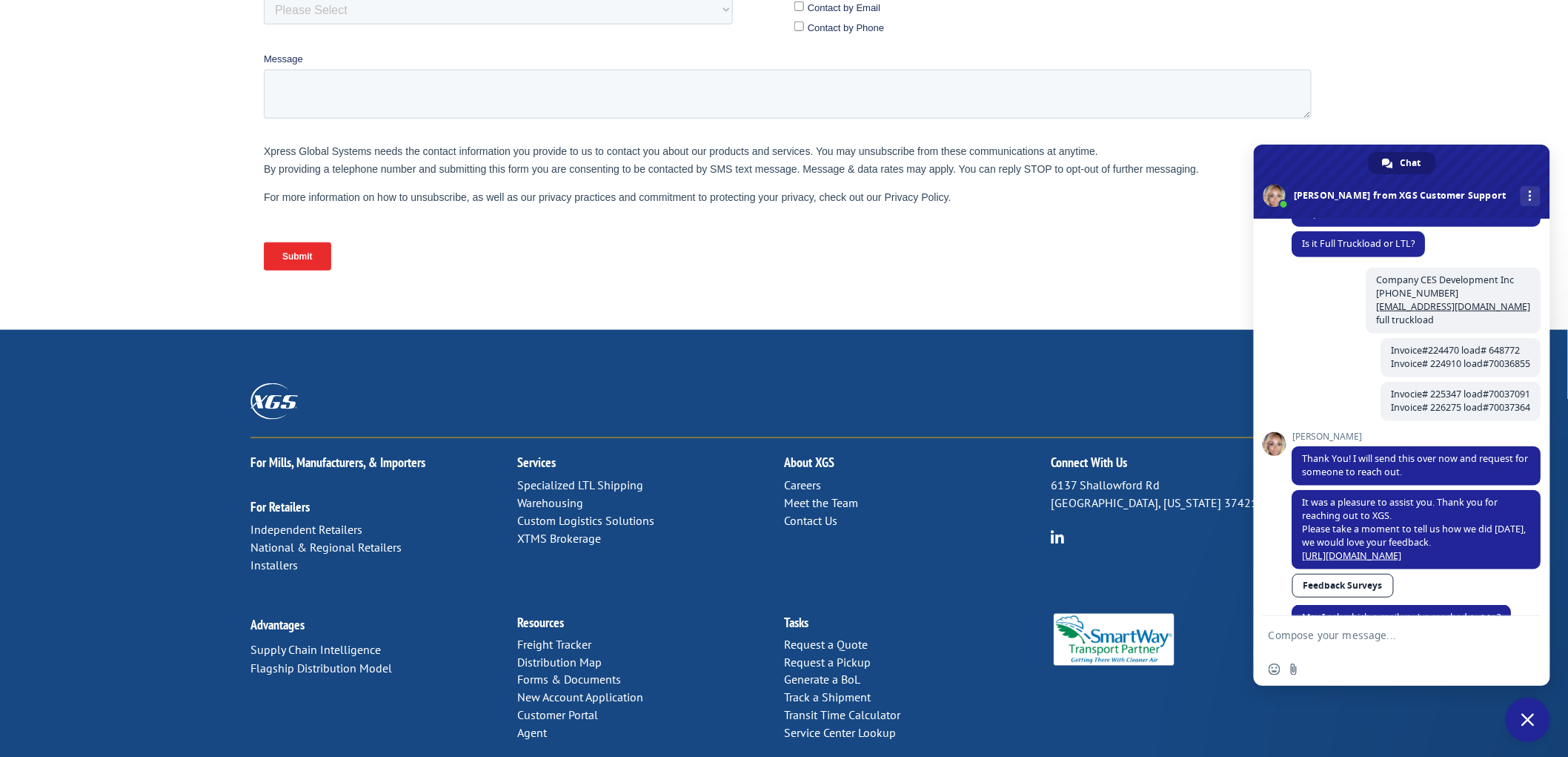
paste textarea "invoice@goces.net"
type textarea "invoice@goces.net"
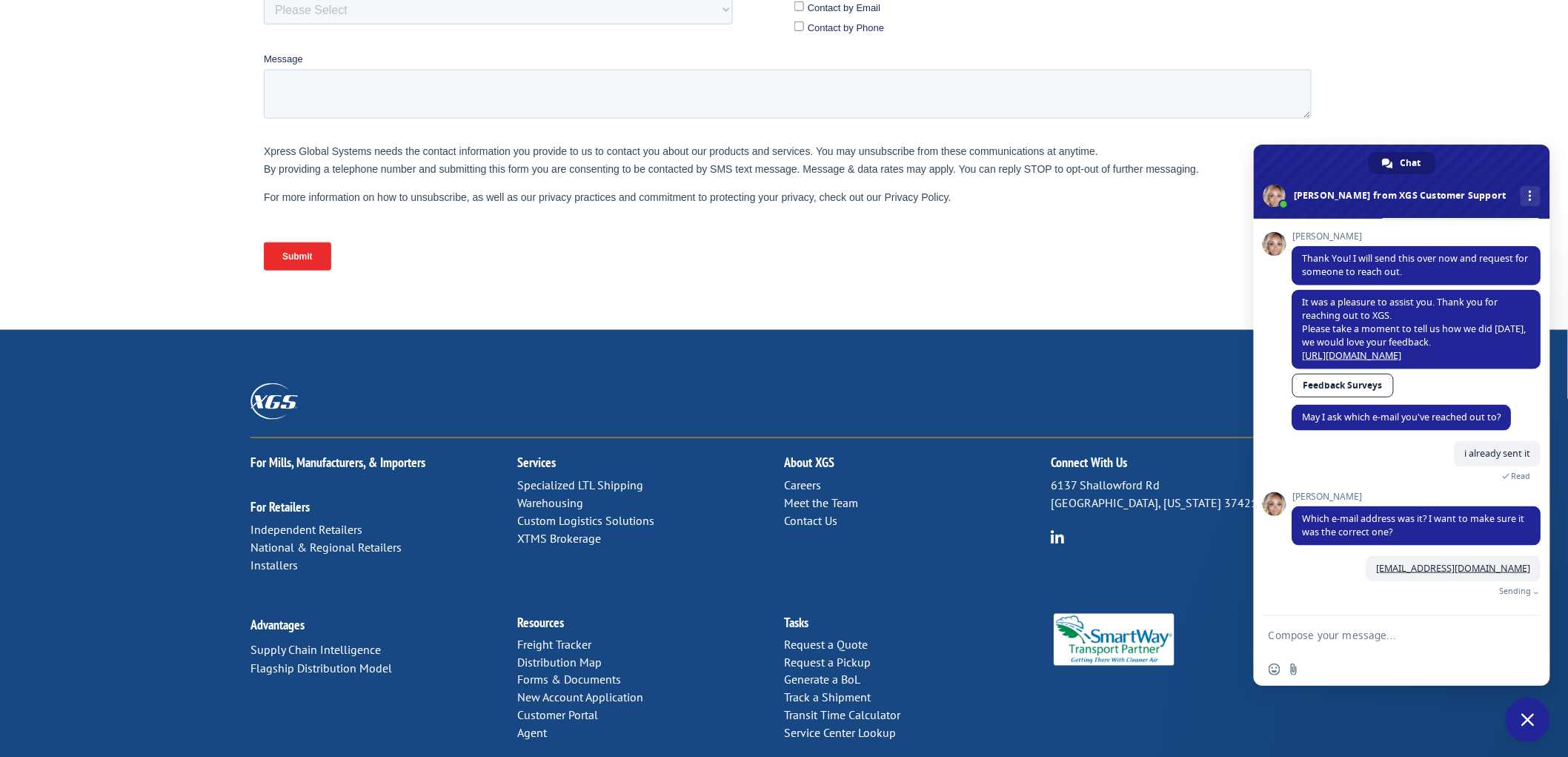
scroll to position [730, 0]
